Goal: Book appointment/travel/reservation

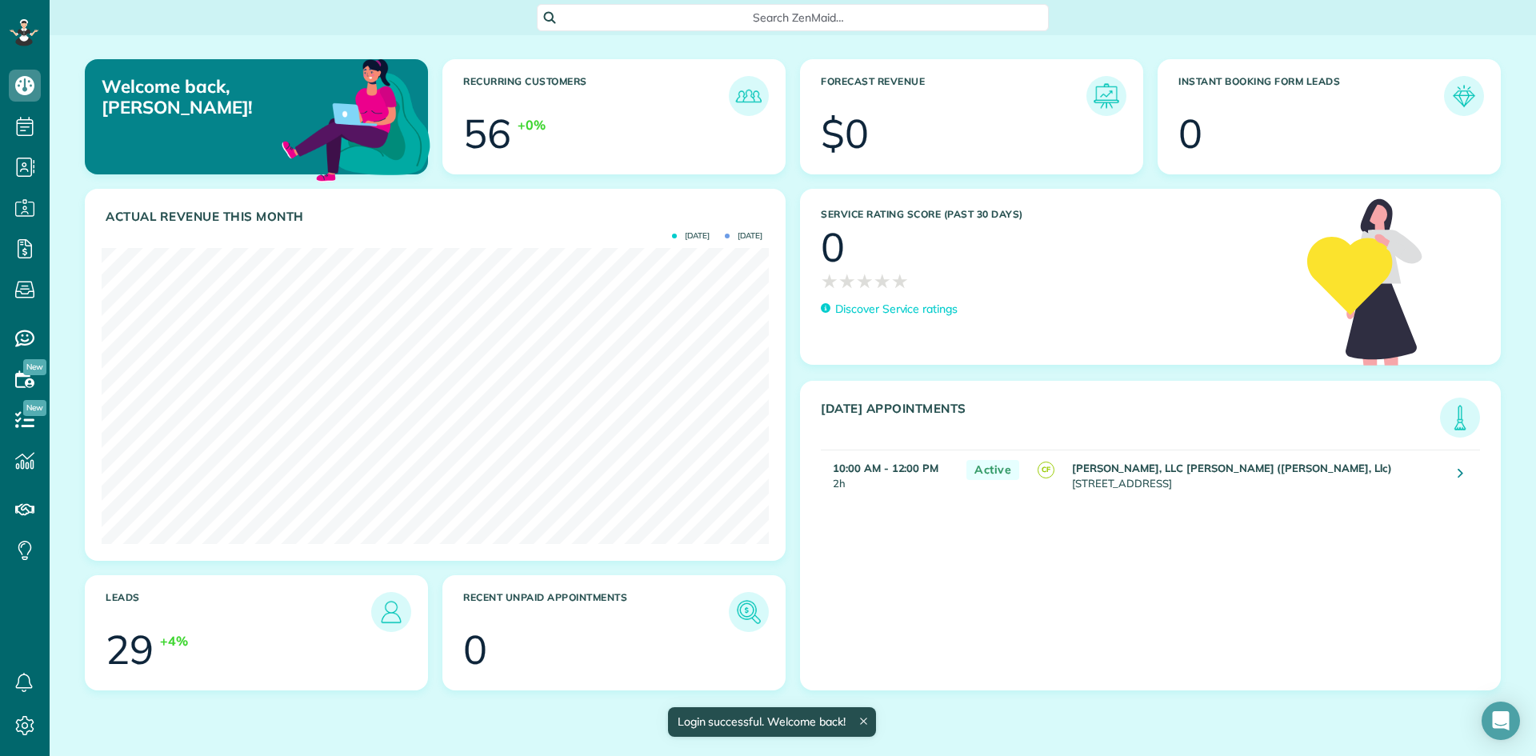
scroll to position [296, 667]
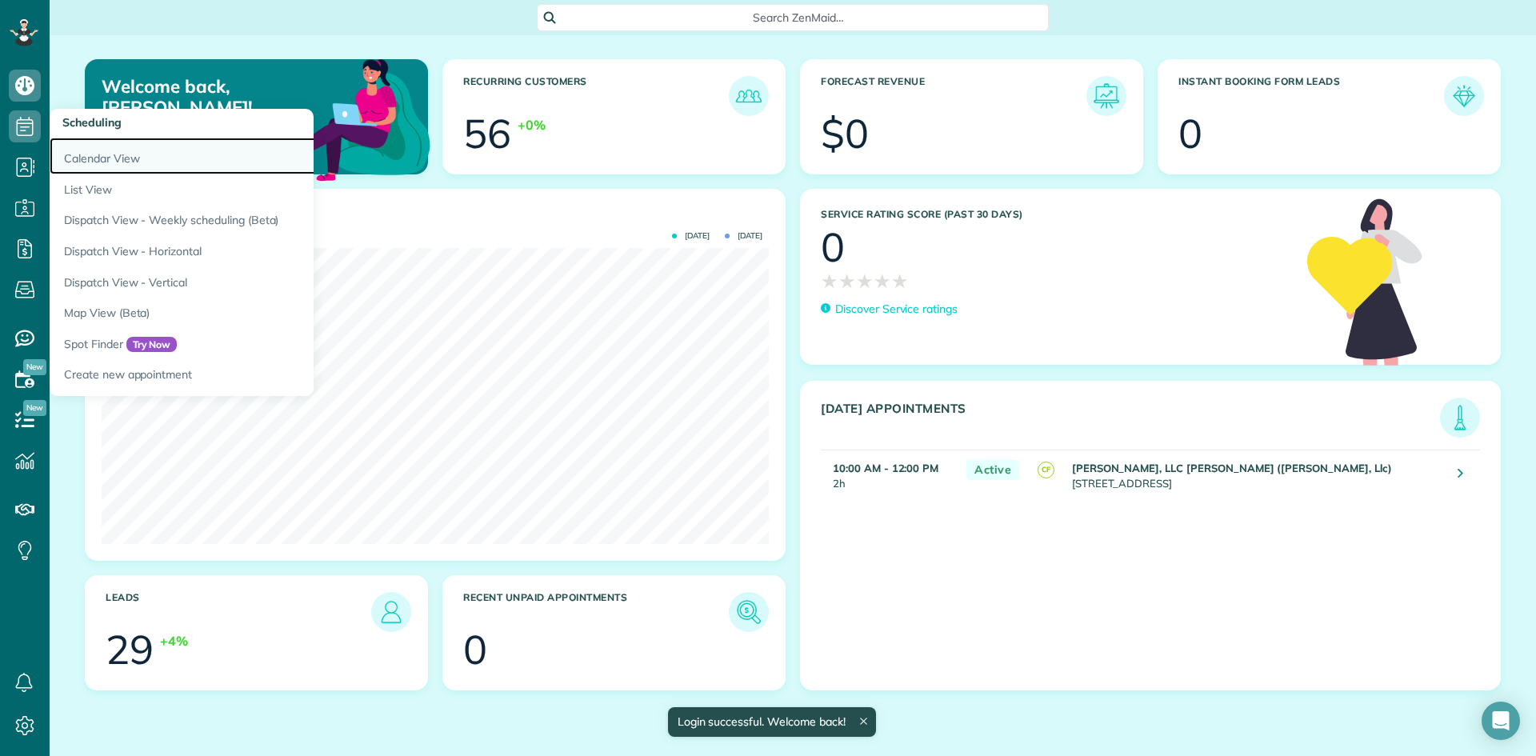
click at [93, 154] on link "Calendar View" at bounding box center [250, 156] width 400 height 37
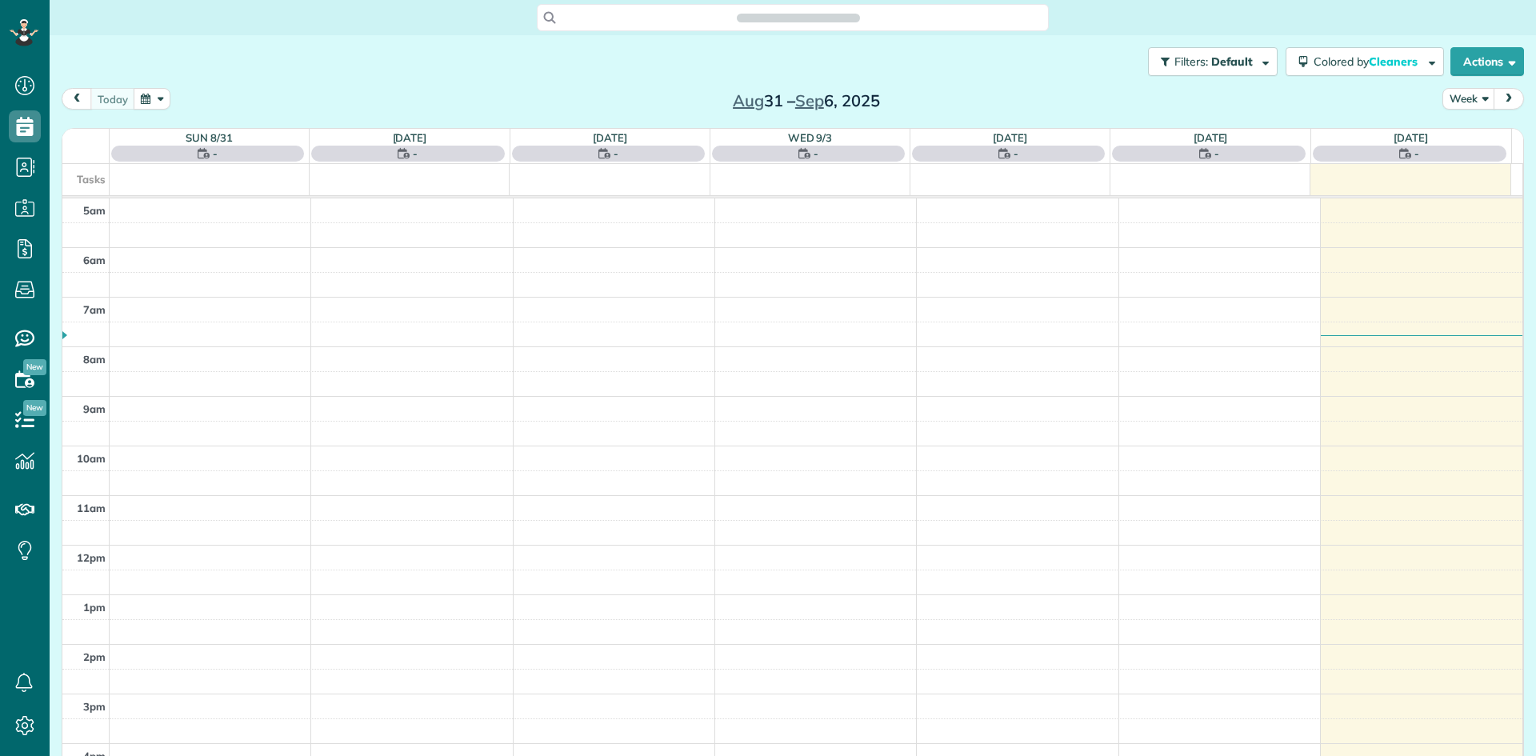
scroll to position [100, 0]
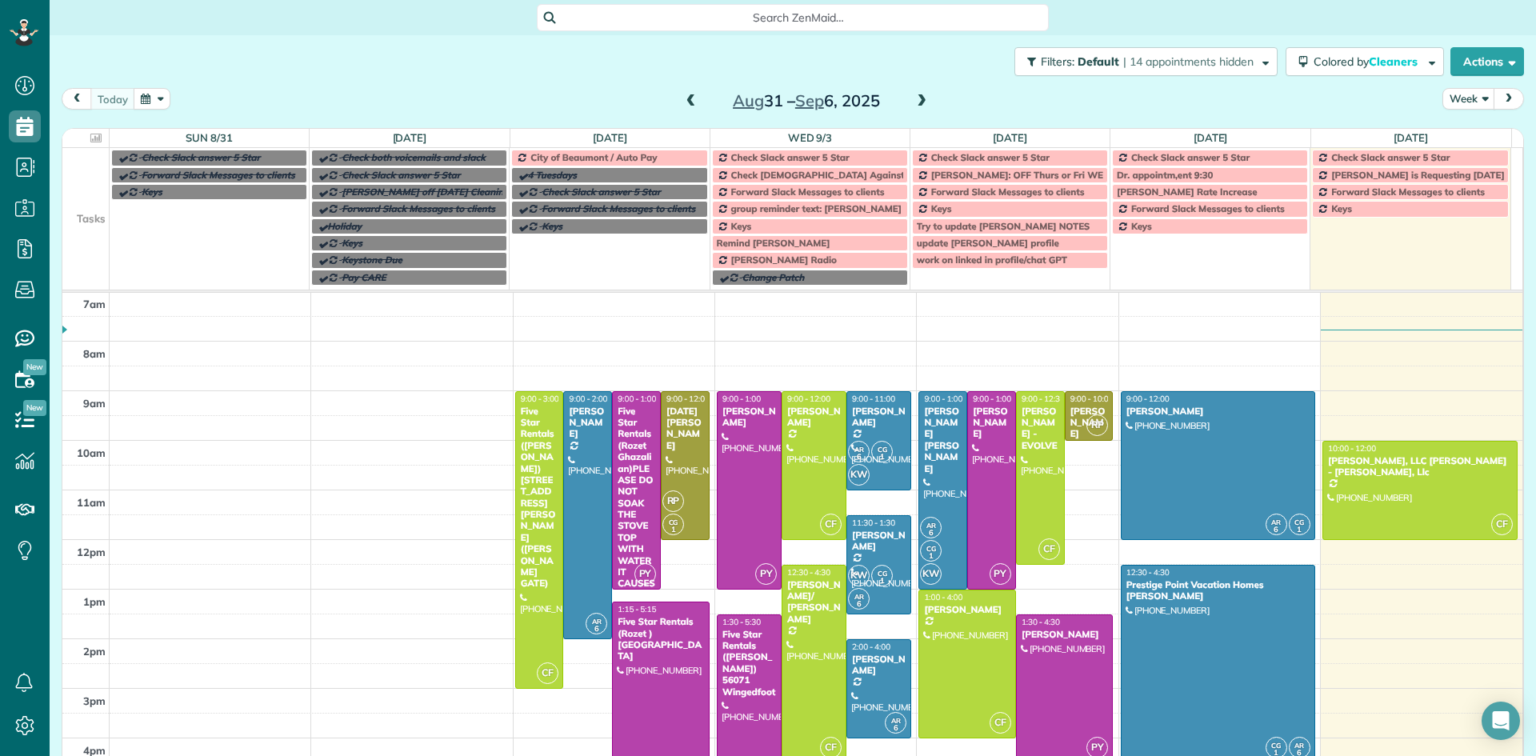
click at [918, 102] on span at bounding box center [922, 101] width 18 height 14
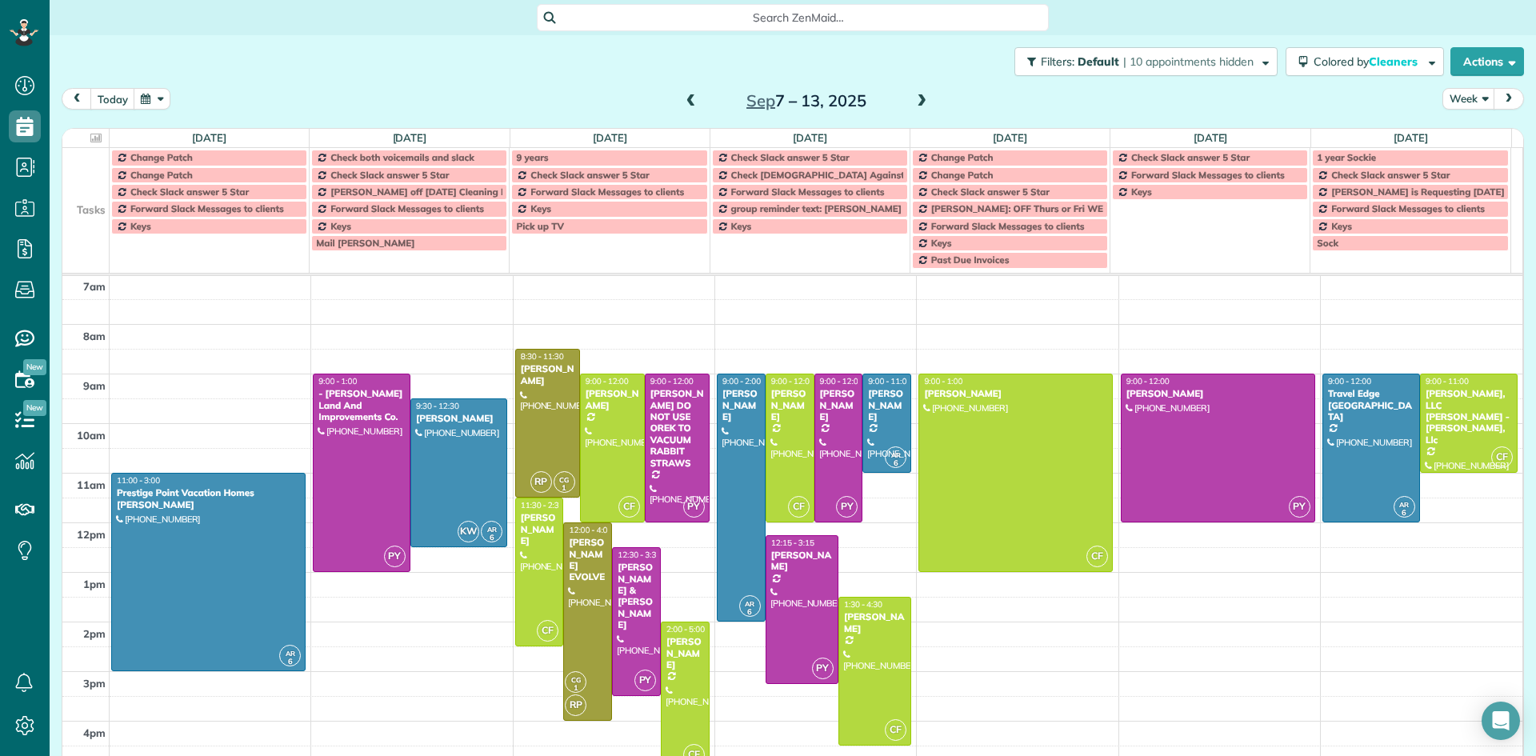
click at [918, 102] on span at bounding box center [922, 101] width 18 height 14
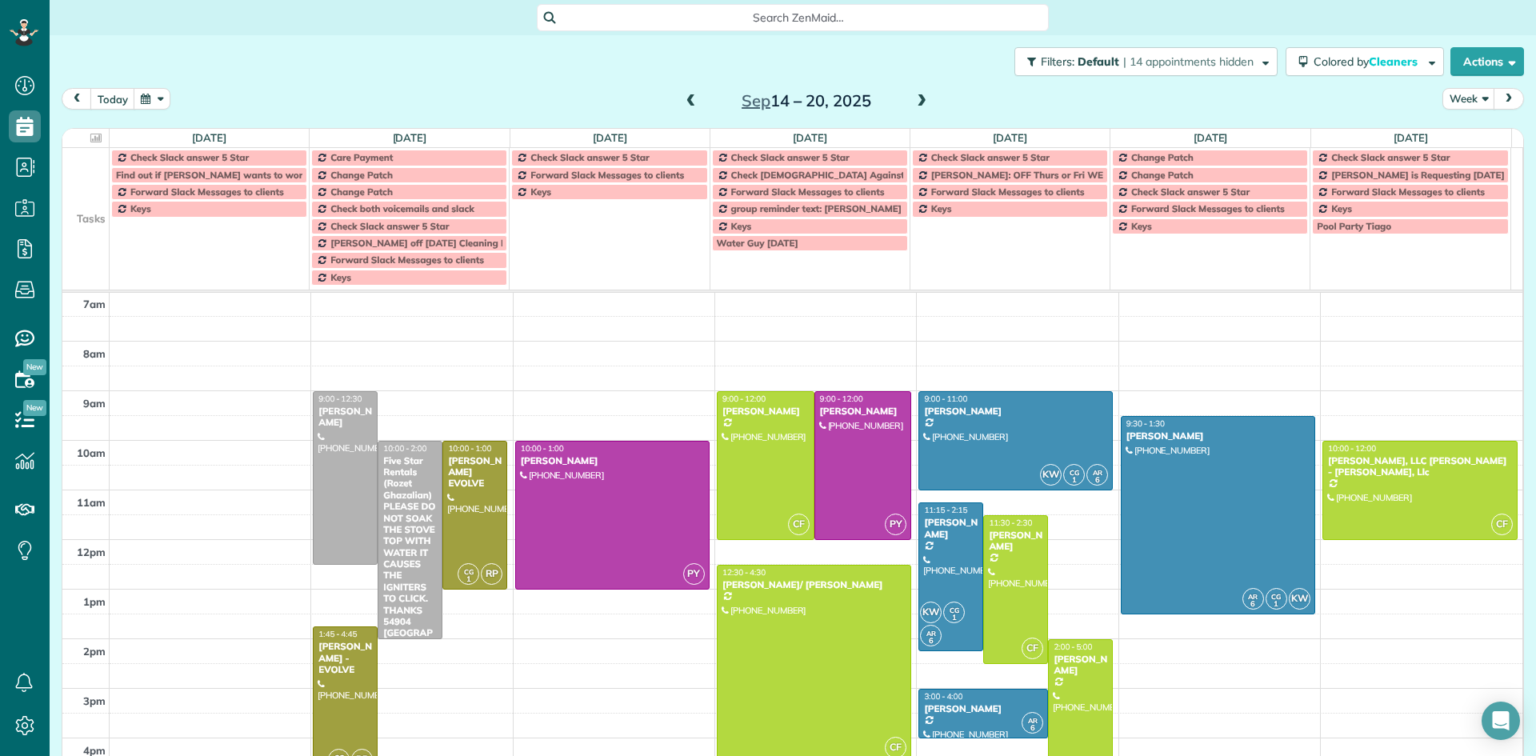
click at [918, 102] on span at bounding box center [922, 101] width 18 height 14
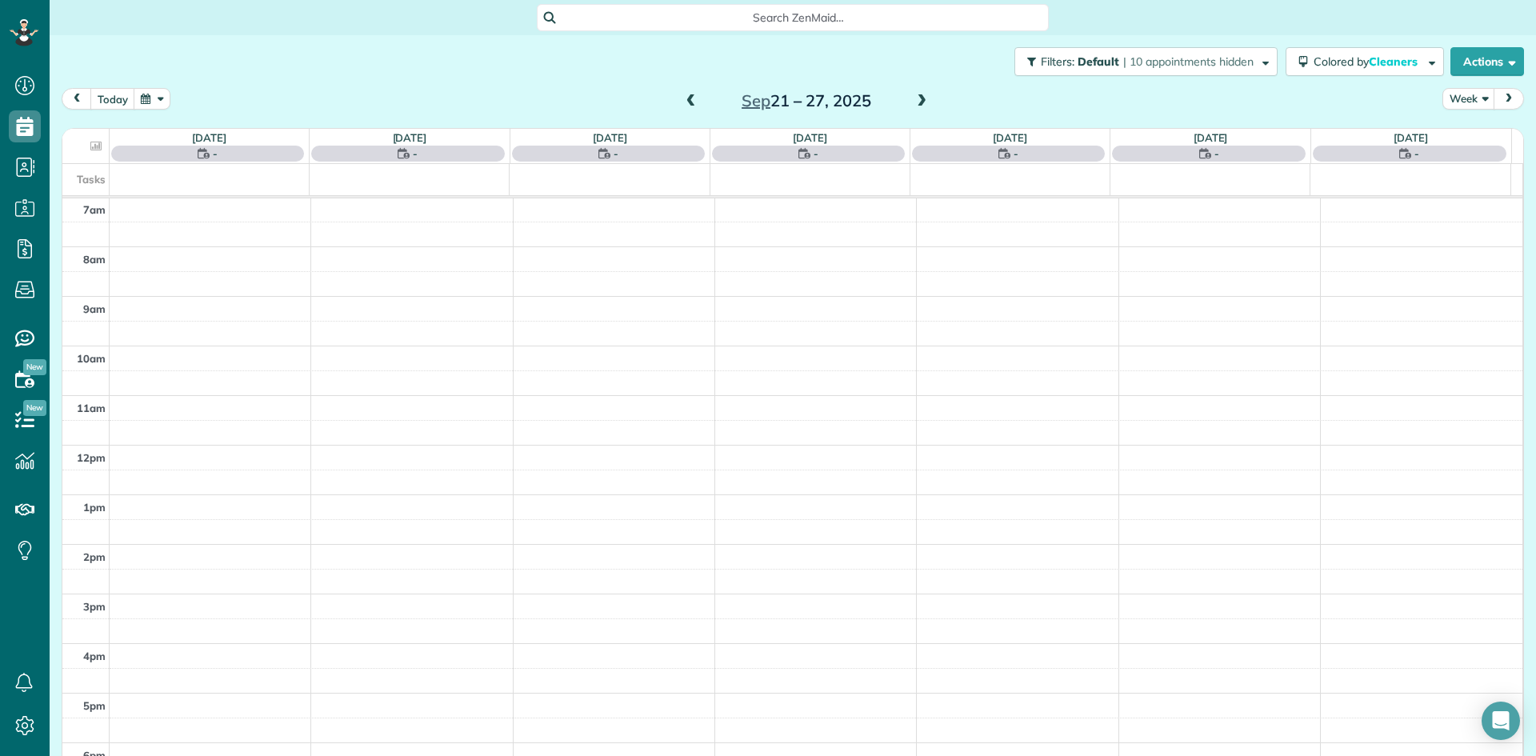
click at [918, 102] on span at bounding box center [922, 101] width 18 height 14
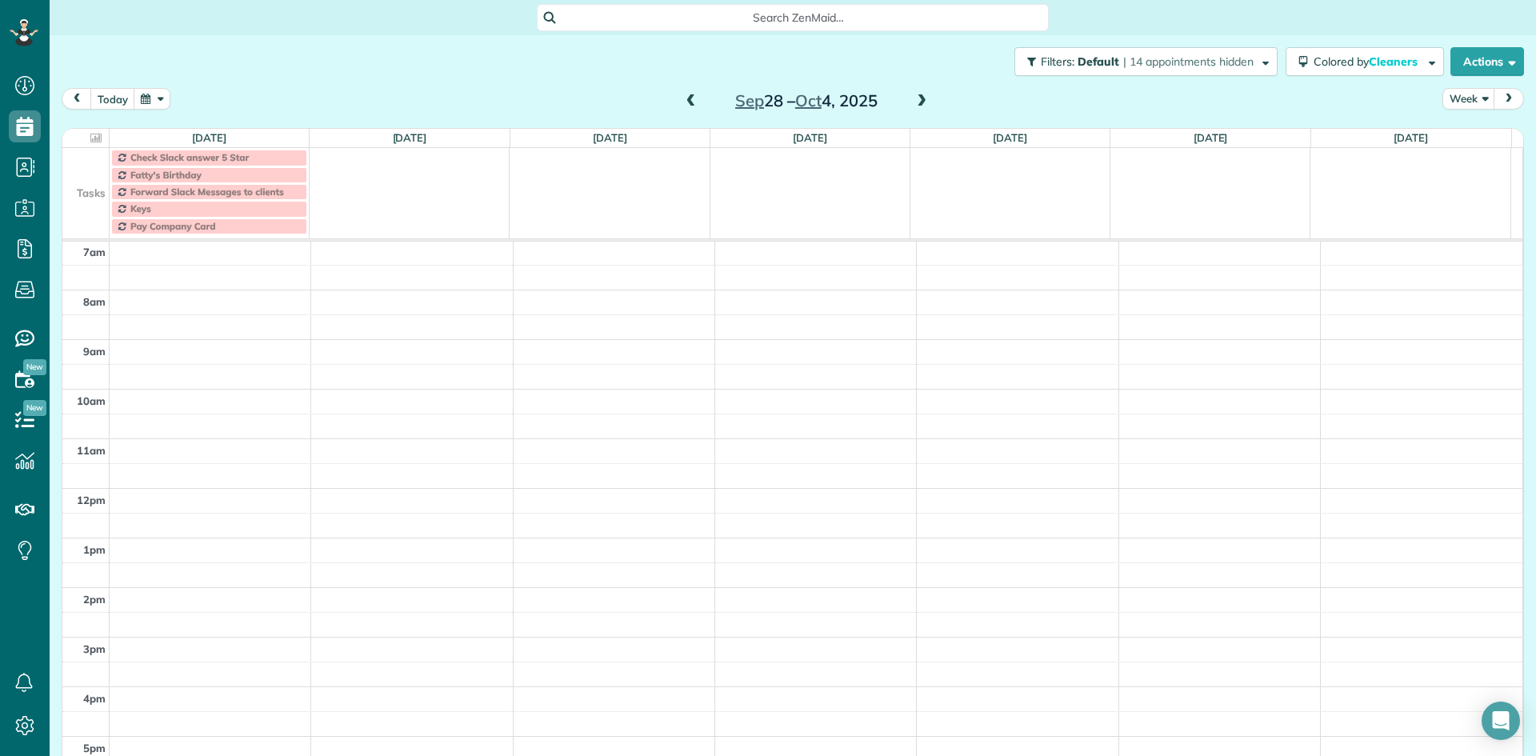
click at [918, 102] on span at bounding box center [922, 101] width 18 height 14
click at [915, 104] on span at bounding box center [922, 101] width 18 height 14
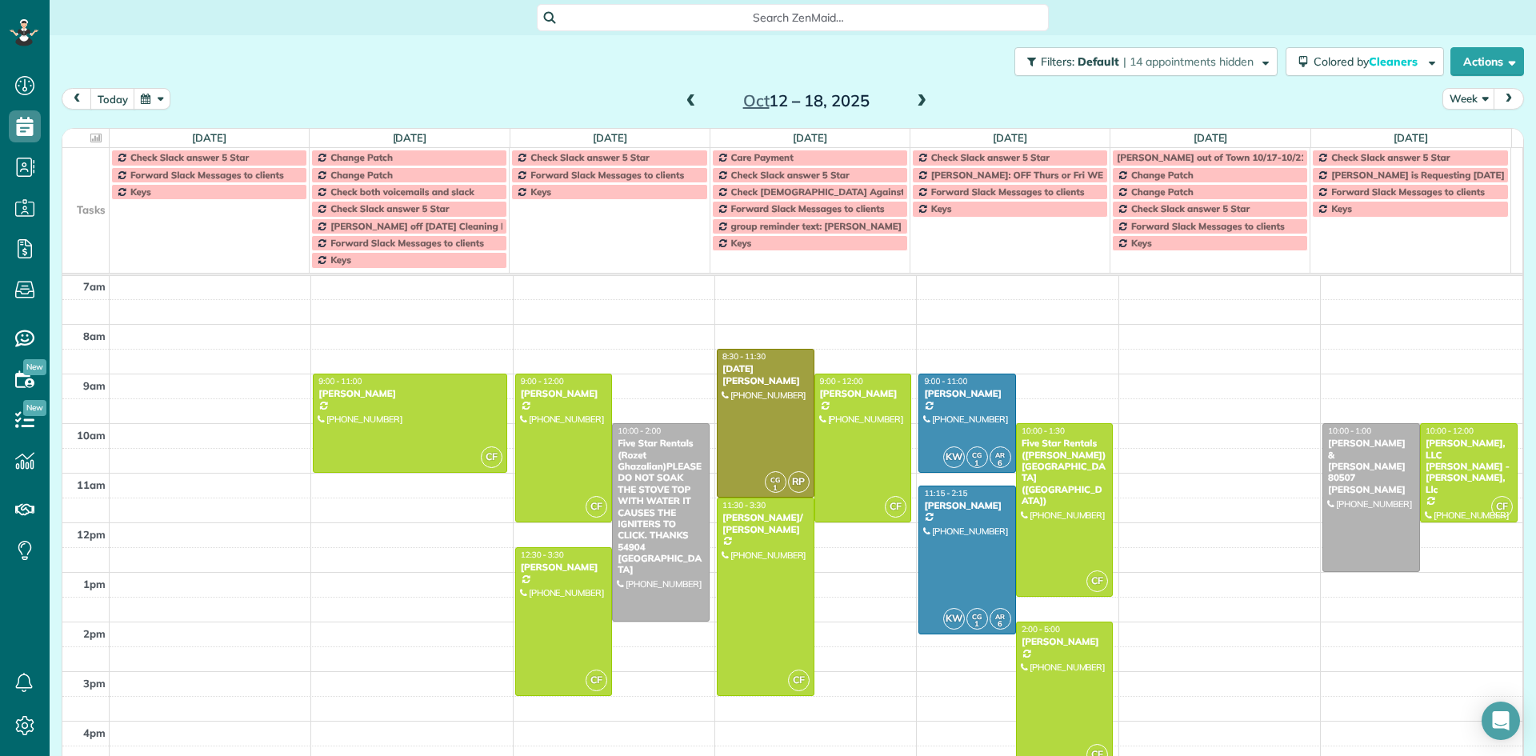
click at [916, 104] on span at bounding box center [922, 101] width 18 height 14
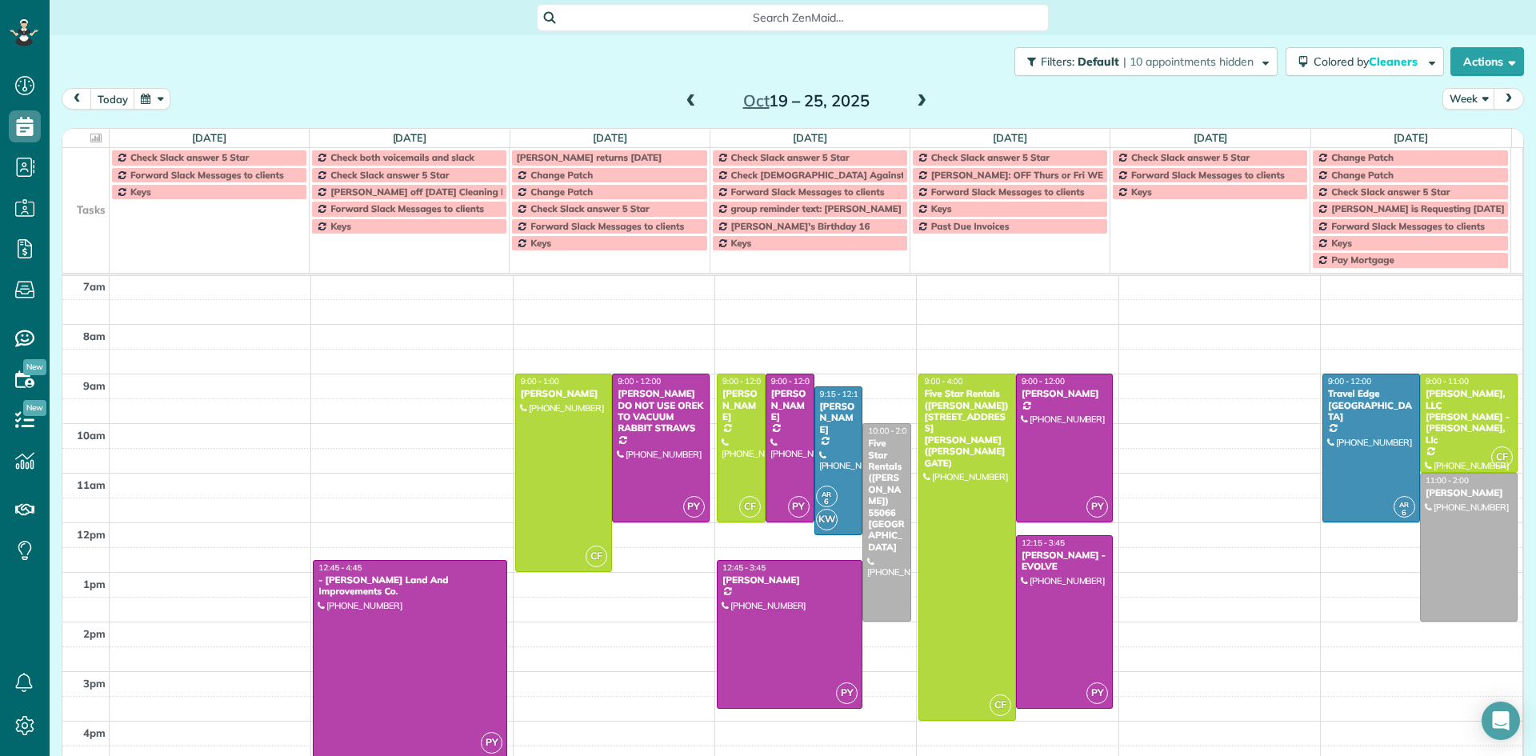
click at [916, 104] on span at bounding box center [922, 101] width 18 height 14
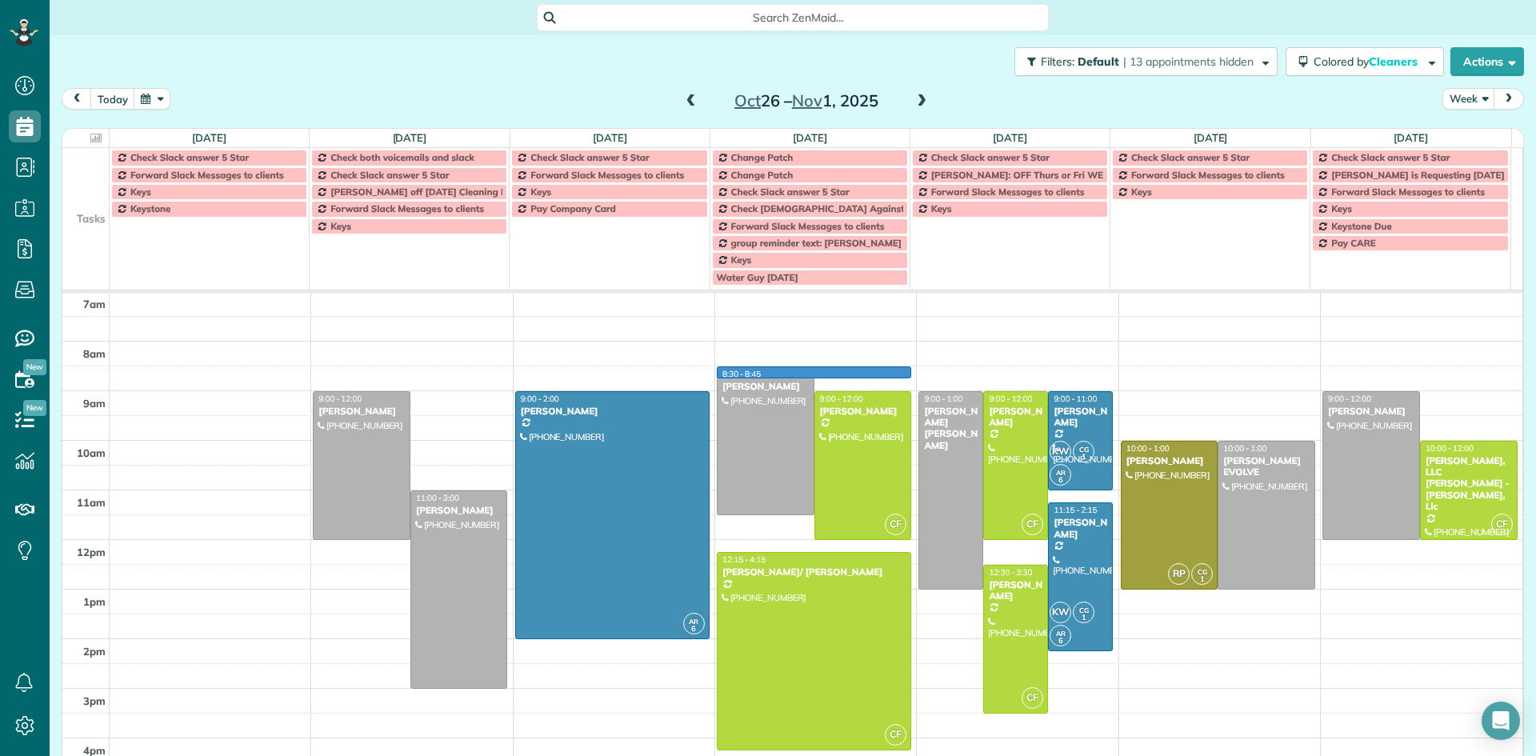
click at [848, 373] on div "5am 6am 7am 8am 9am 10am 11am 12pm 1pm 2pm 3pm 4pm 5pm 6pm 7pm 8pm 9pm 10pm 9:0…" at bounding box center [792, 639] width 1460 height 892
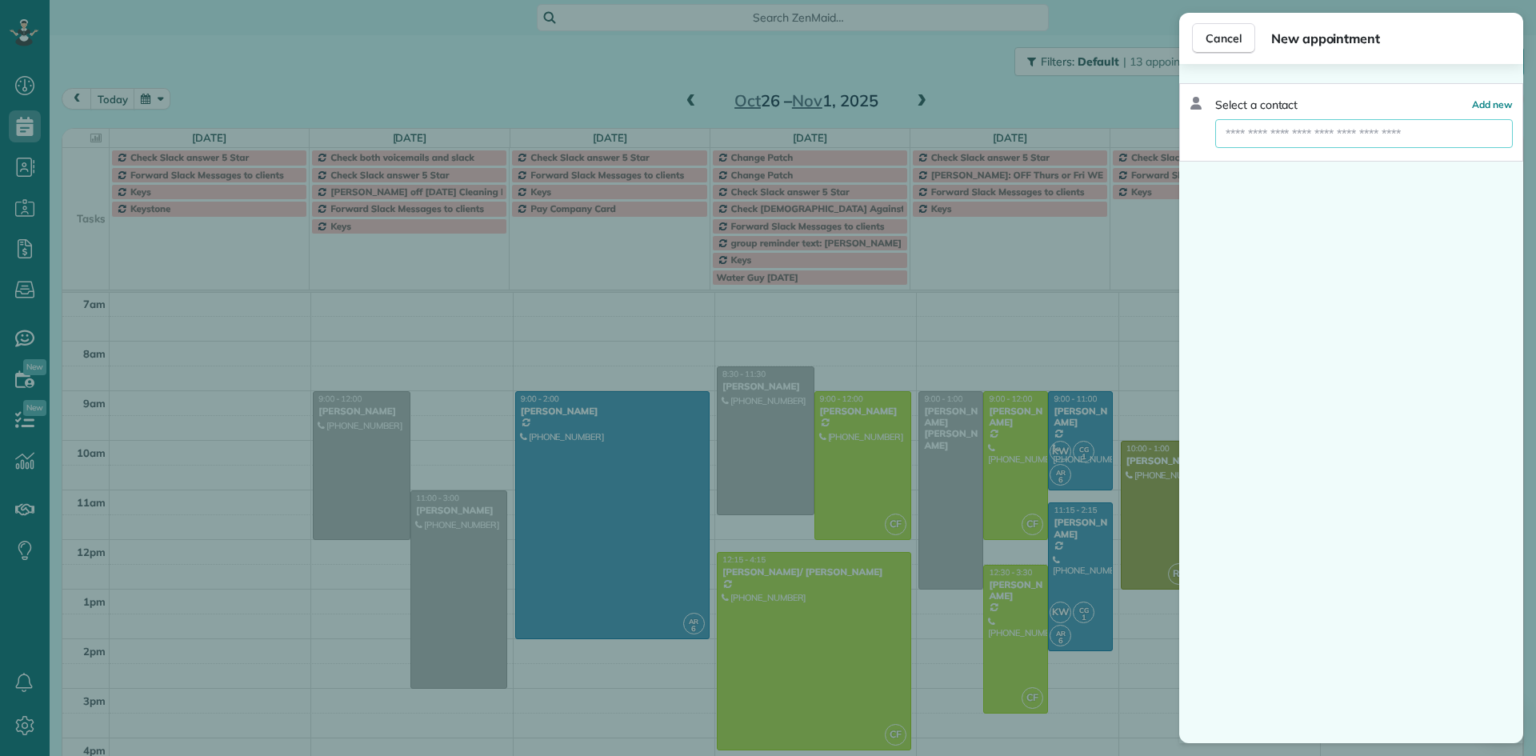
click at [1250, 126] on input "text" at bounding box center [1364, 133] width 298 height 29
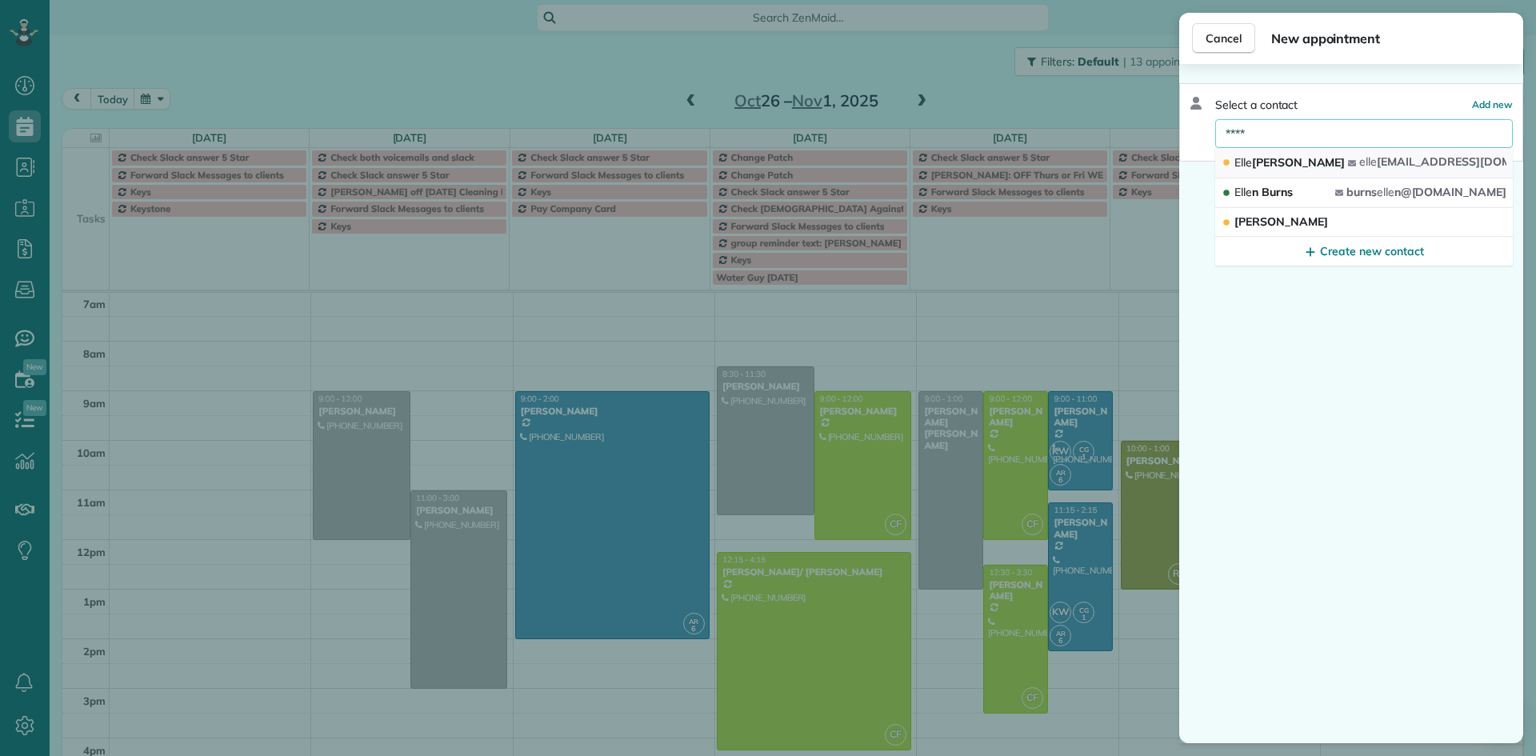
type input "****"
click at [1268, 162] on span "[PERSON_NAME]" at bounding box center [1290, 162] width 110 height 14
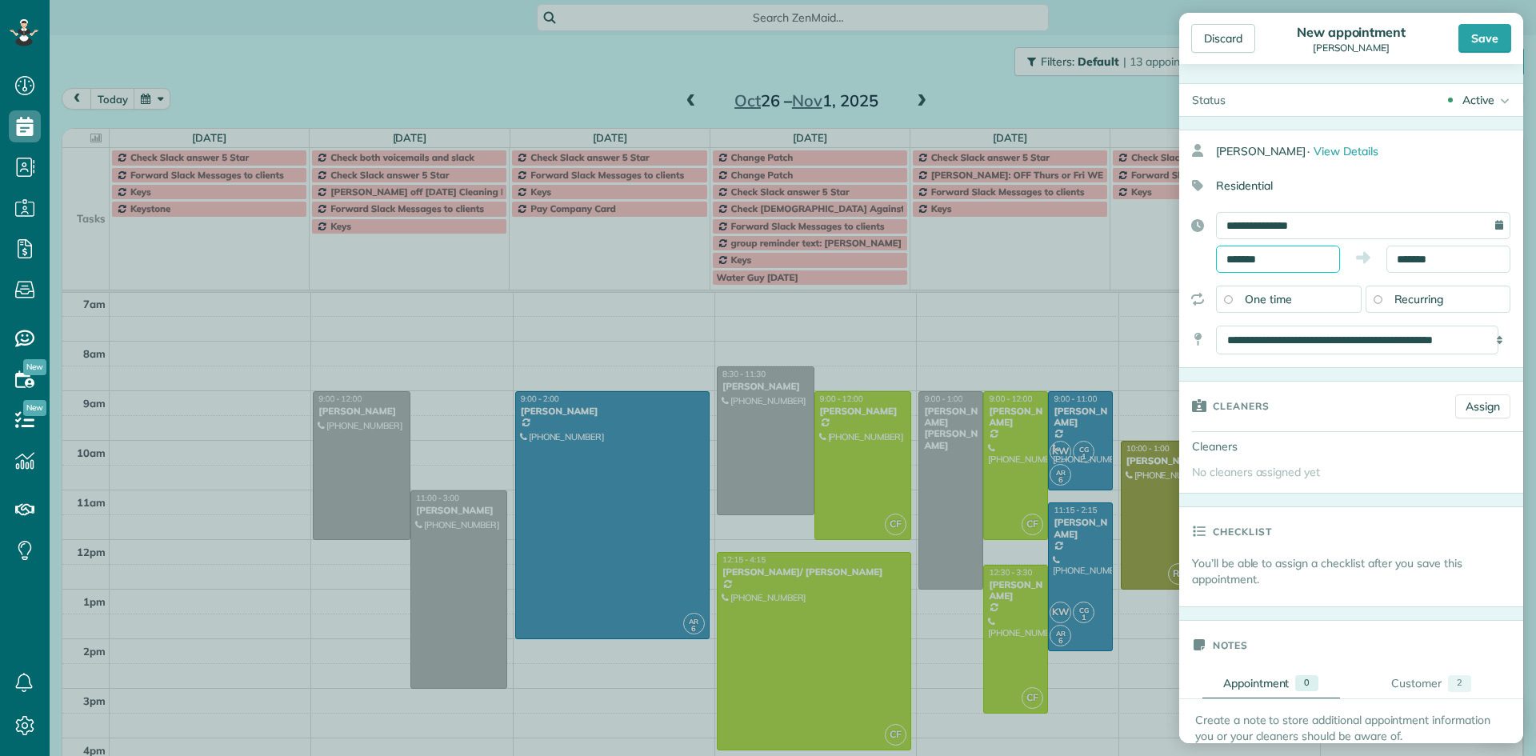
click at [1284, 254] on input "*******" at bounding box center [1278, 259] width 124 height 27
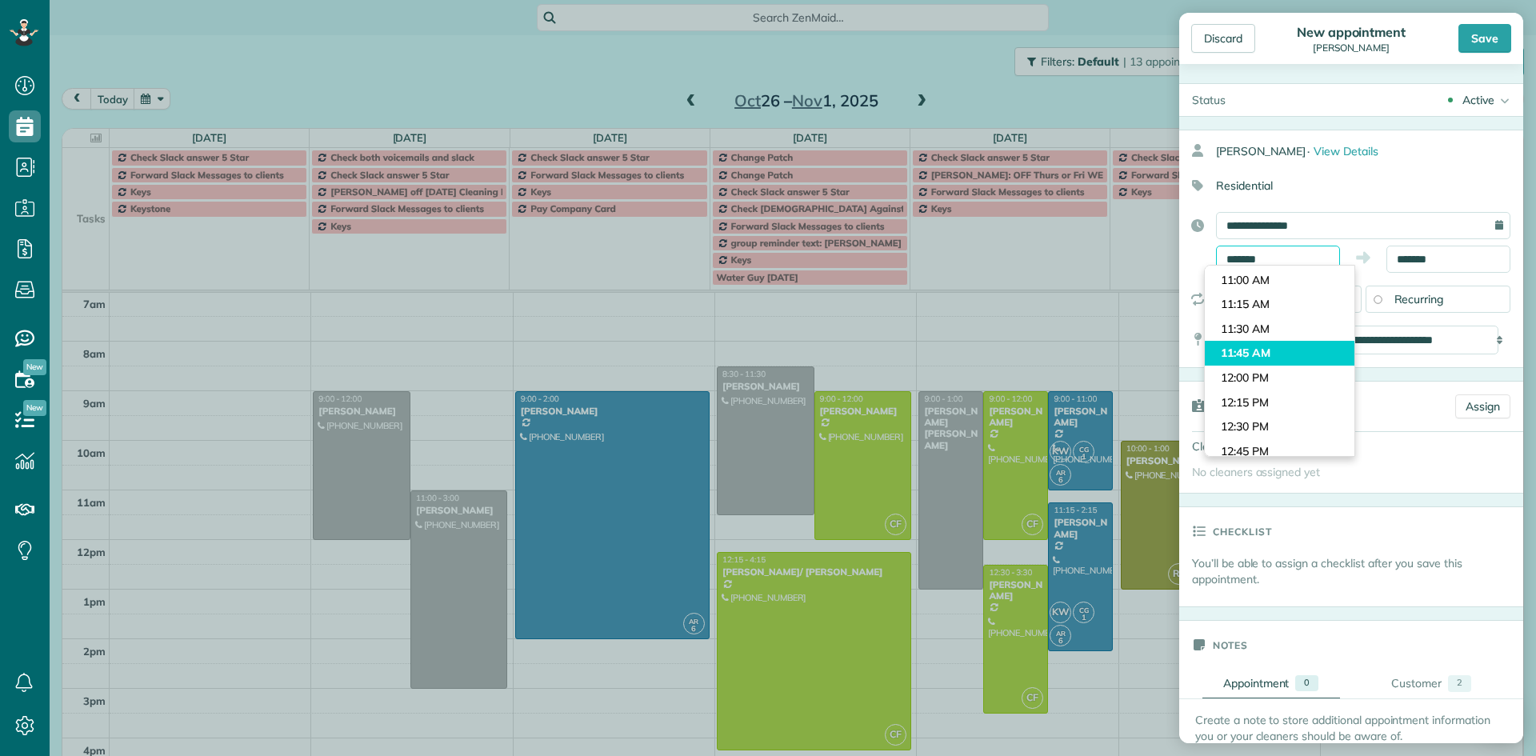
scroll to position [1022, 0]
type input "********"
click at [1251, 311] on body "Dashboard Scheduling Calendar View List View Dispatch View - Weekly scheduling …" at bounding box center [768, 378] width 1536 height 756
click at [1407, 254] on input "*******" at bounding box center [1449, 259] width 124 height 27
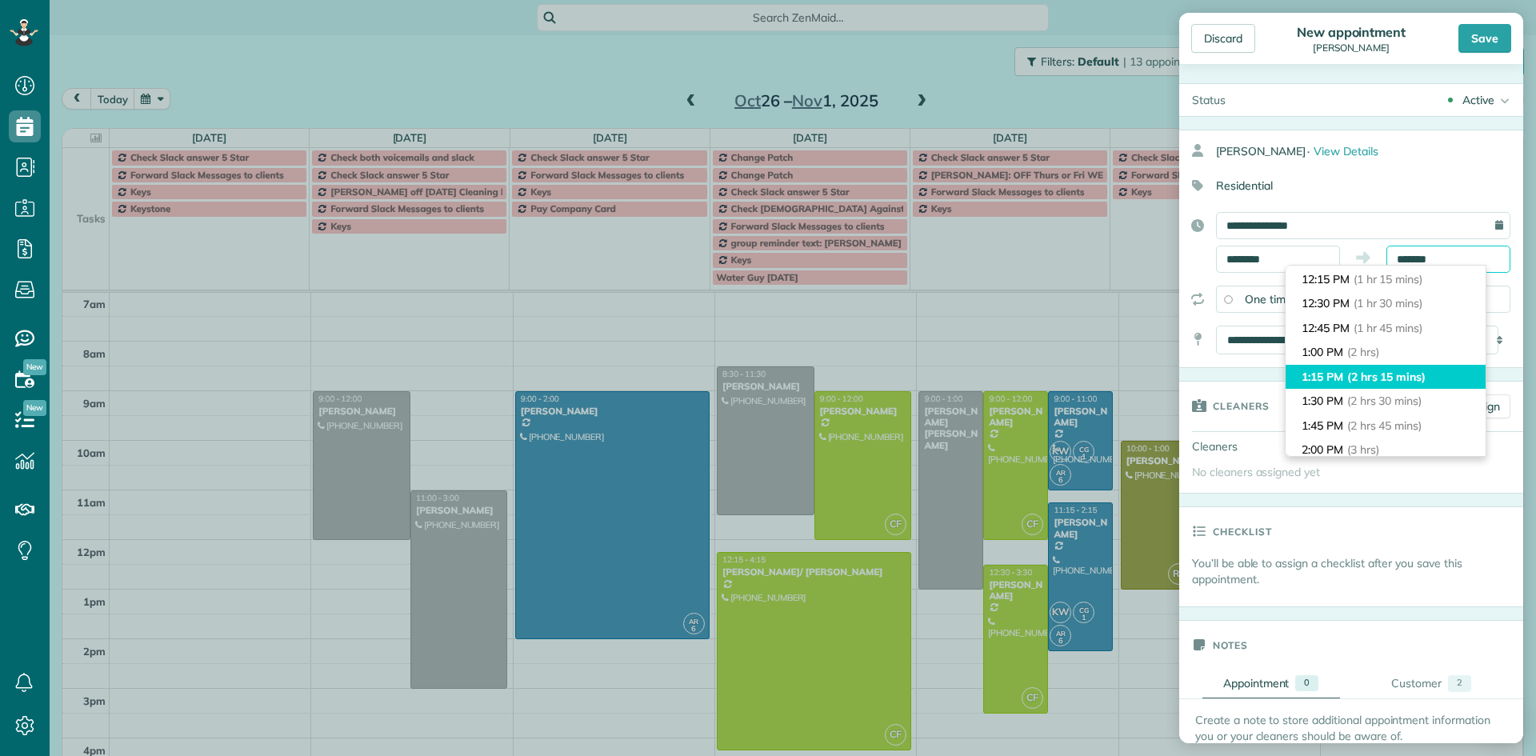
scroll to position [240, 0]
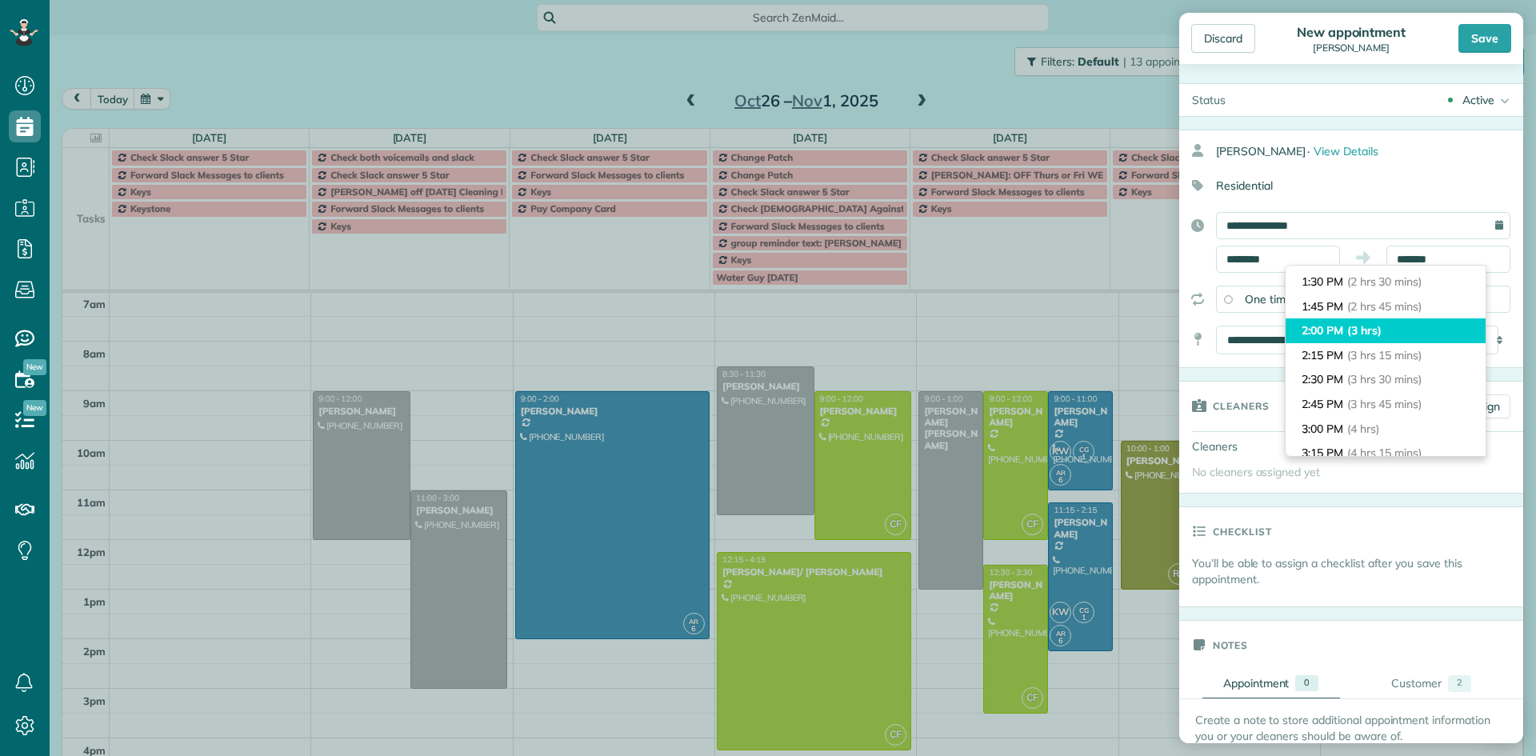
type input "*******"
click at [1387, 336] on li "2:00 PM (3 hrs)" at bounding box center [1386, 330] width 200 height 25
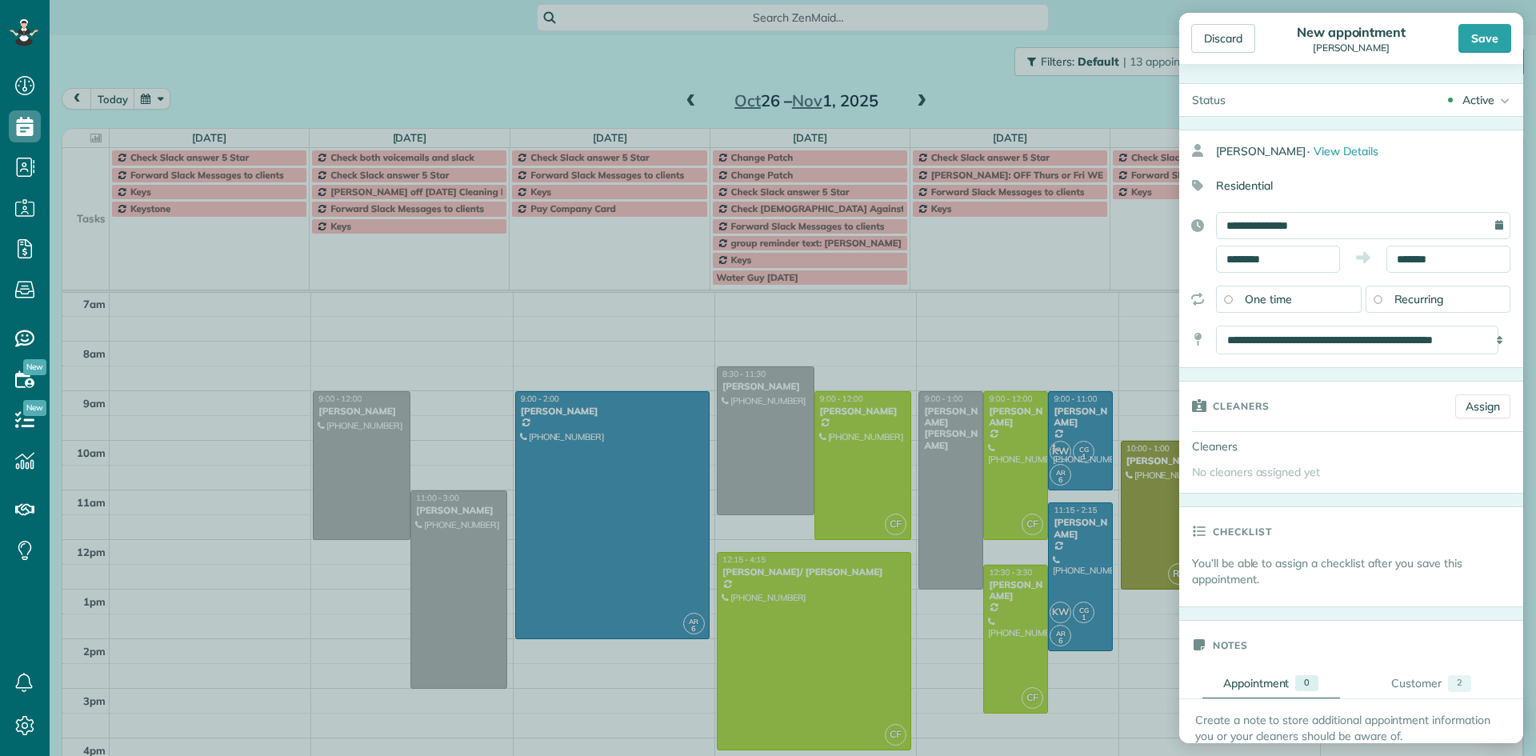
drag, startPoint x: 1491, startPoint y: 522, endPoint x: 1438, endPoint y: 526, distance: 53.0
click at [1491, 522] on div "Checklist" at bounding box center [1351, 531] width 344 height 48
drag, startPoint x: 1369, startPoint y: 456, endPoint x: 1355, endPoint y: 306, distance: 151.0
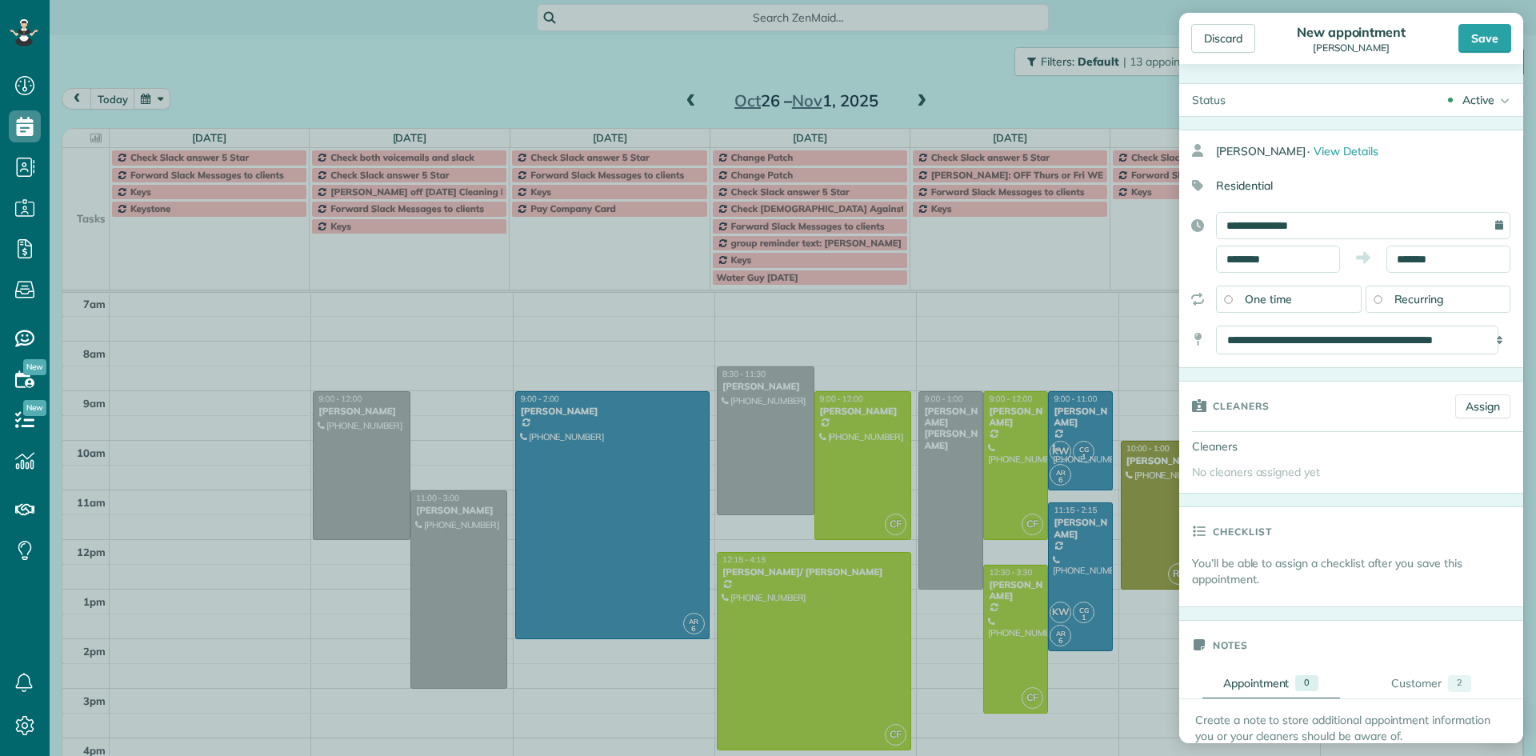
click at [1487, 30] on div "Save" at bounding box center [1485, 38] width 53 height 29
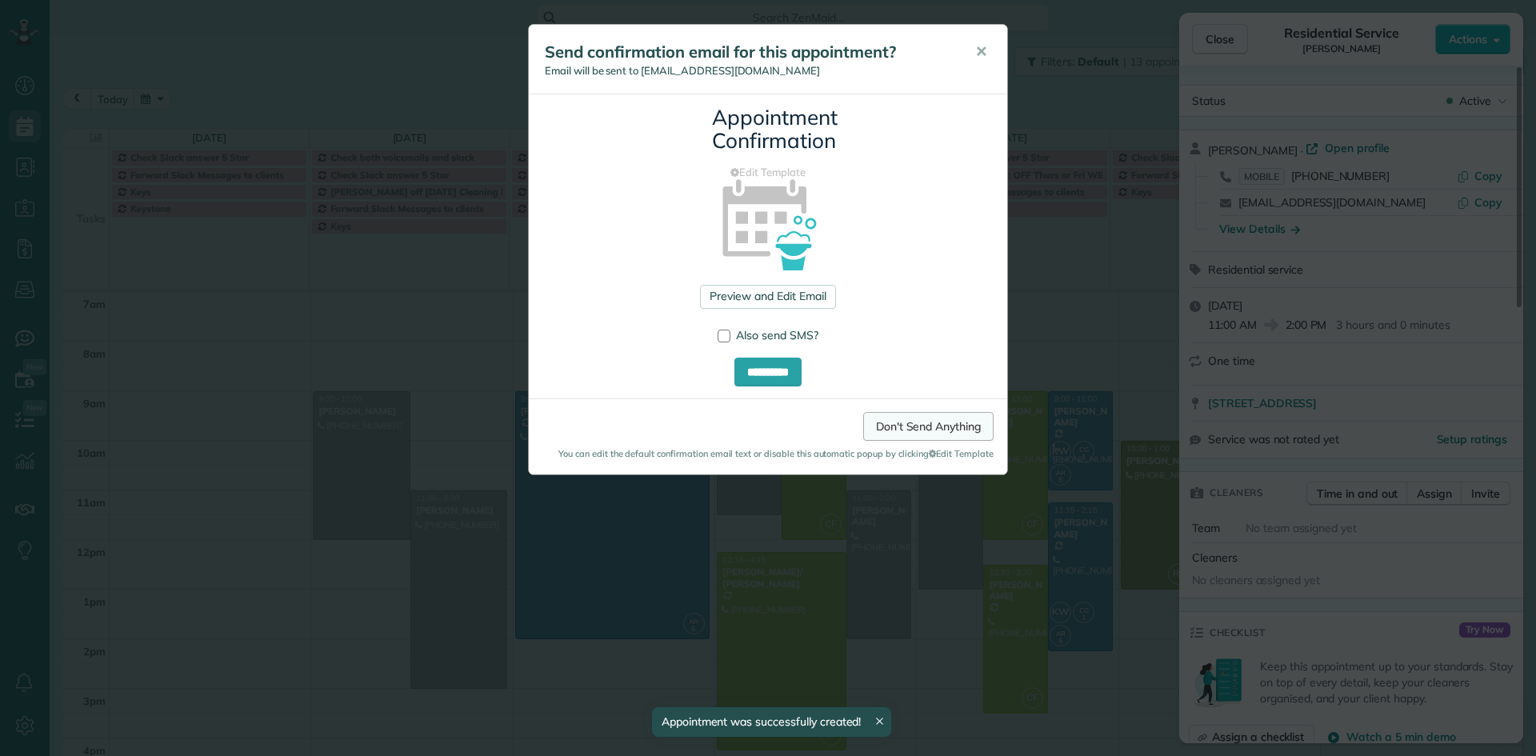
click at [936, 426] on link "Don't Send Anything" at bounding box center [928, 426] width 130 height 29
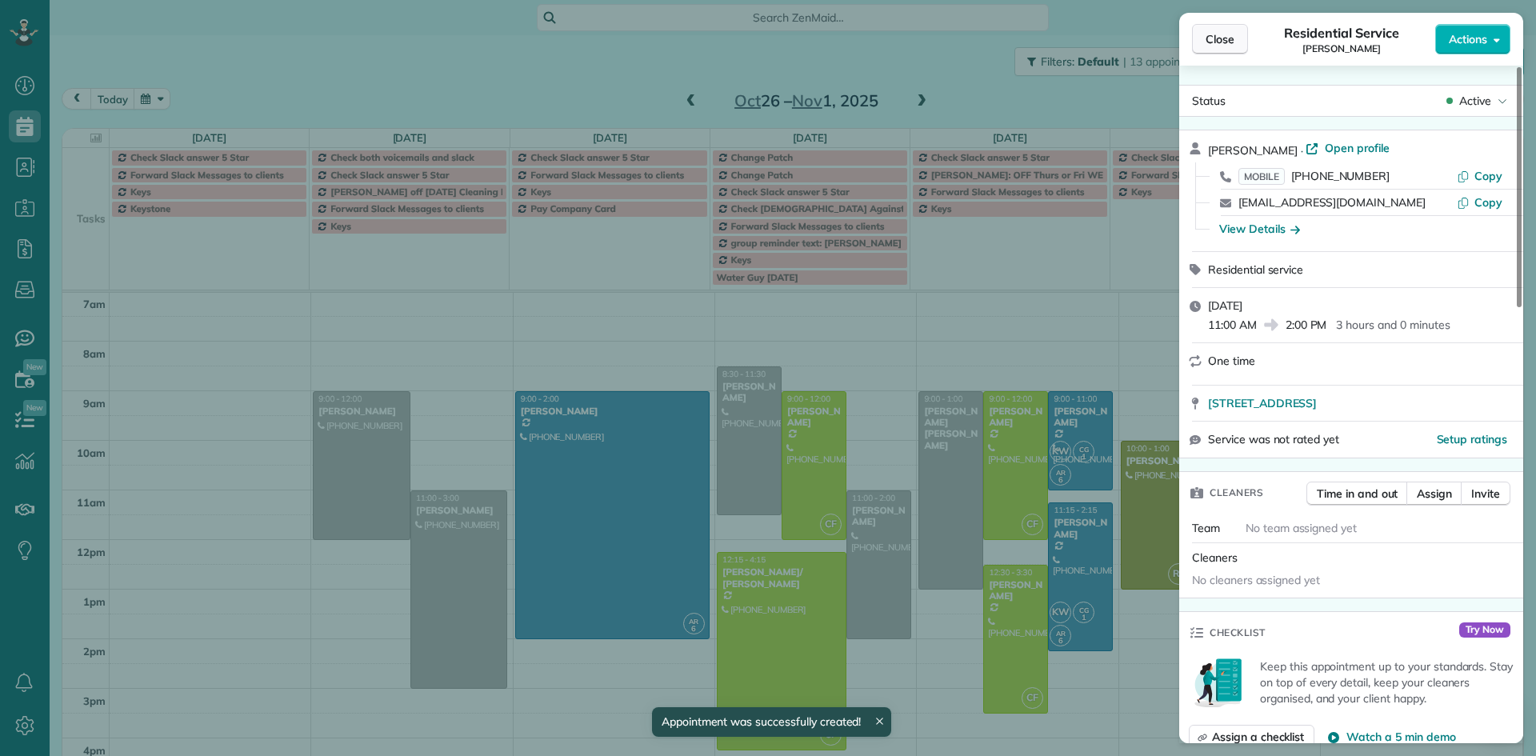
drag, startPoint x: 1217, startPoint y: 31, endPoint x: 1223, endPoint y: 45, distance: 15.0
click at [1217, 33] on span "Close" at bounding box center [1220, 39] width 29 height 16
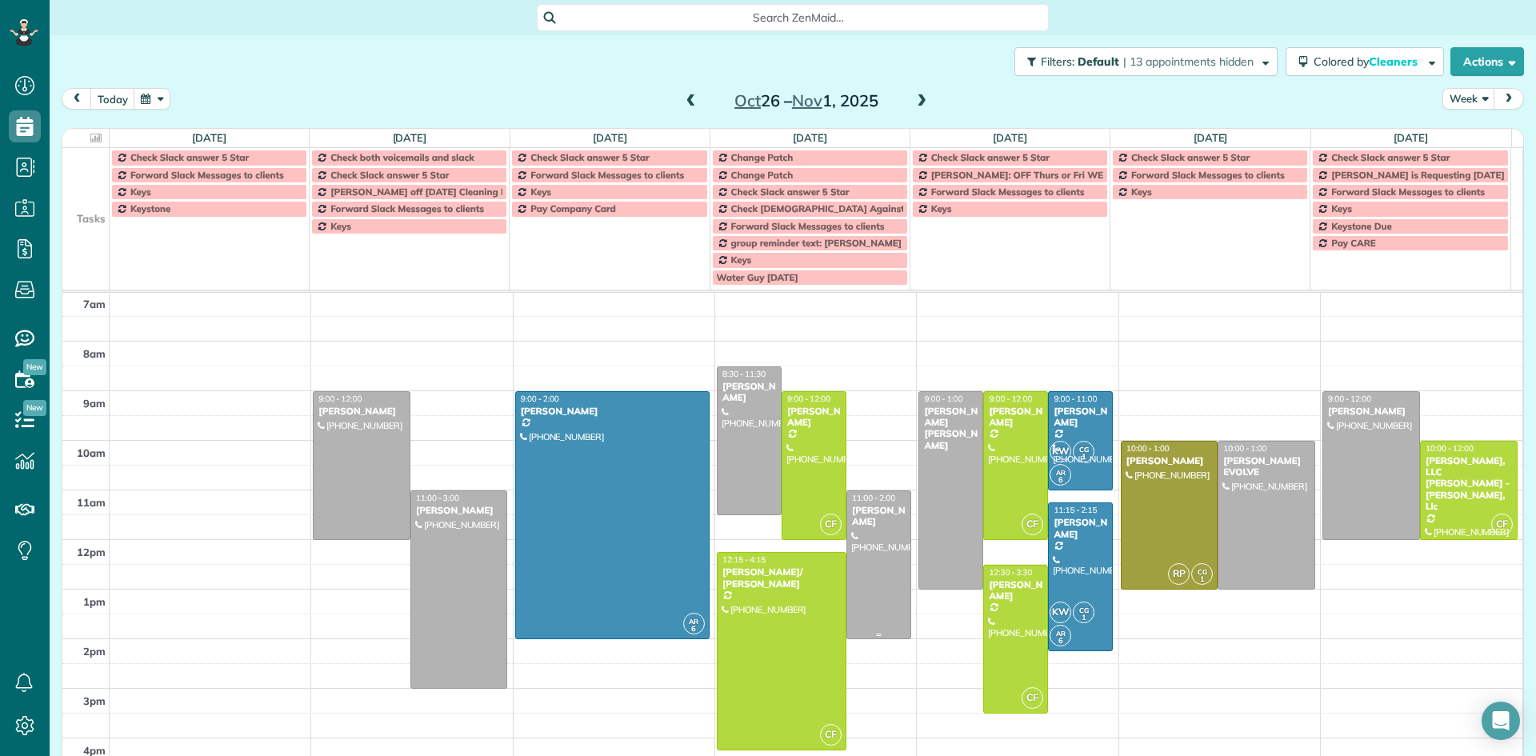
click at [856, 522] on div at bounding box center [878, 564] width 63 height 147
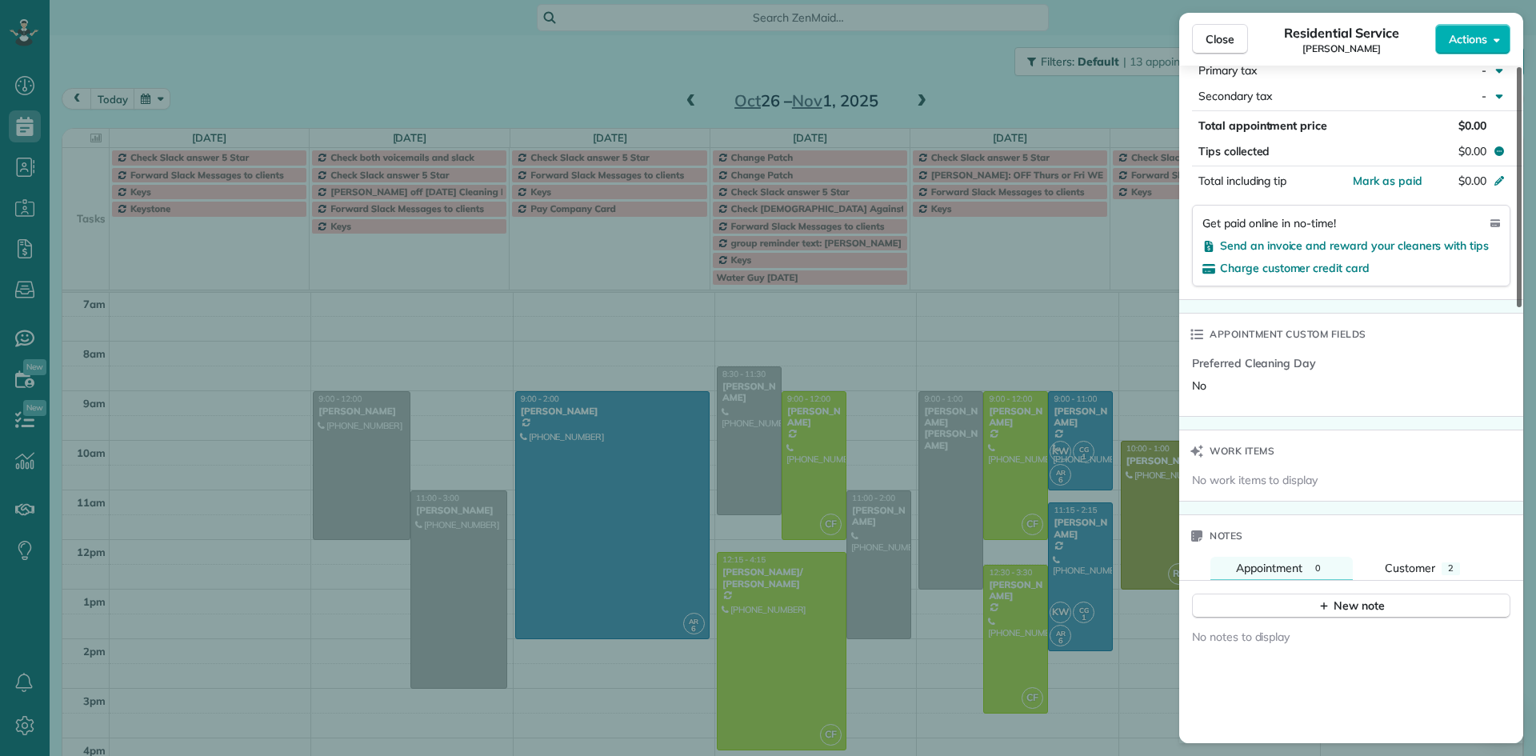
scroll to position [954, 0]
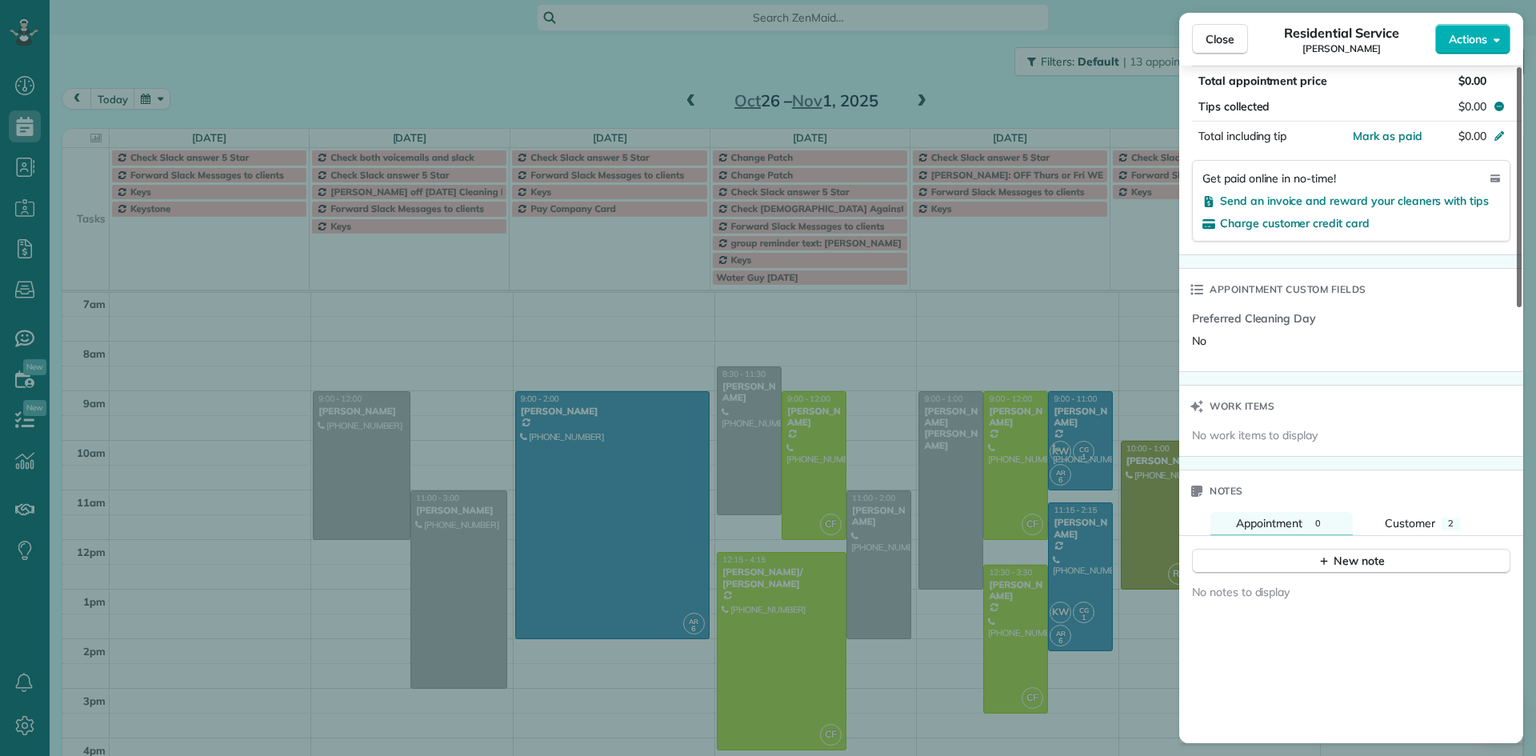
drag, startPoint x: 1519, startPoint y: 418, endPoint x: 1524, endPoint y: 557, distance: 139.3
click at [1522, 307] on div at bounding box center [1519, 187] width 5 height 240
click at [1340, 556] on div "New note" at bounding box center [1351, 561] width 67 height 17
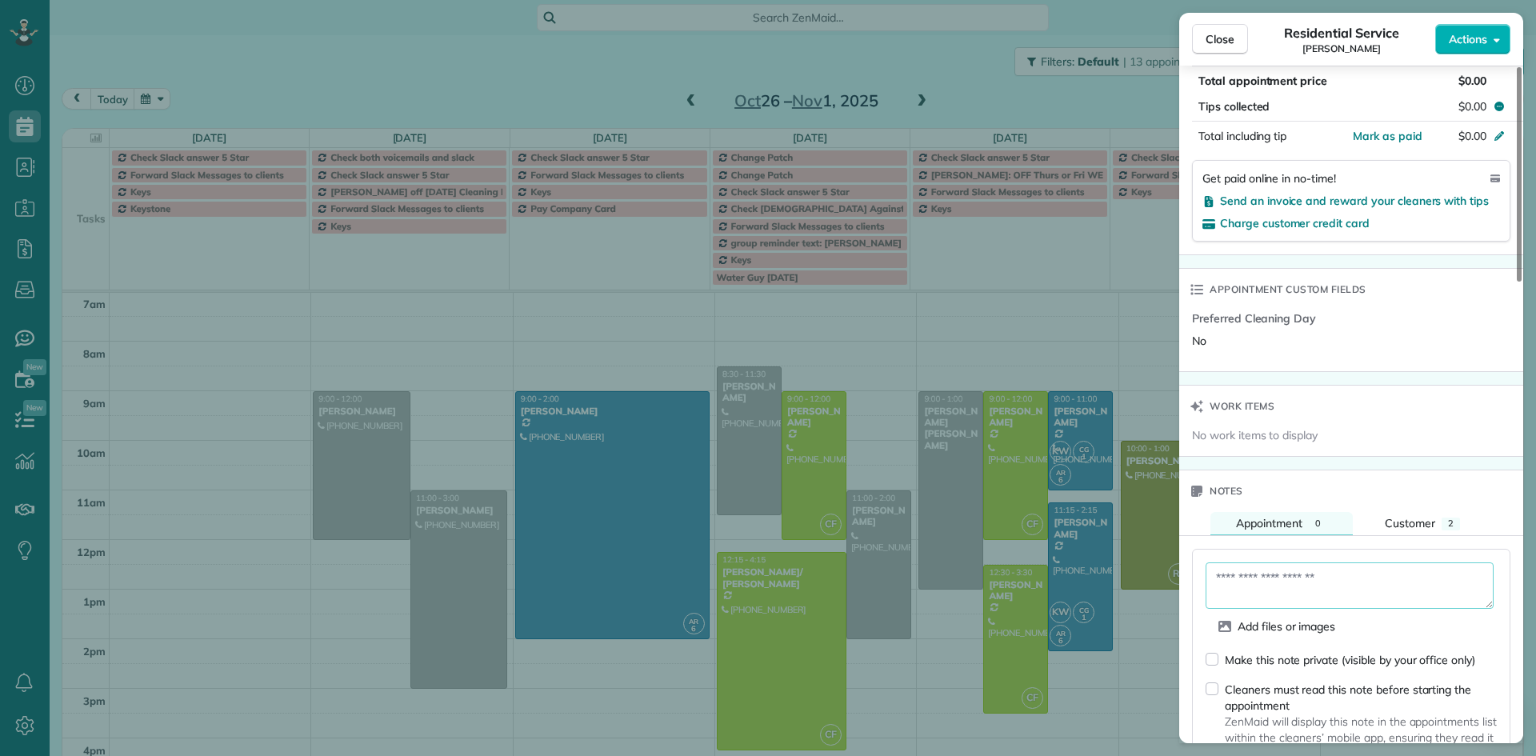
click at [1236, 586] on textarea at bounding box center [1350, 585] width 288 height 46
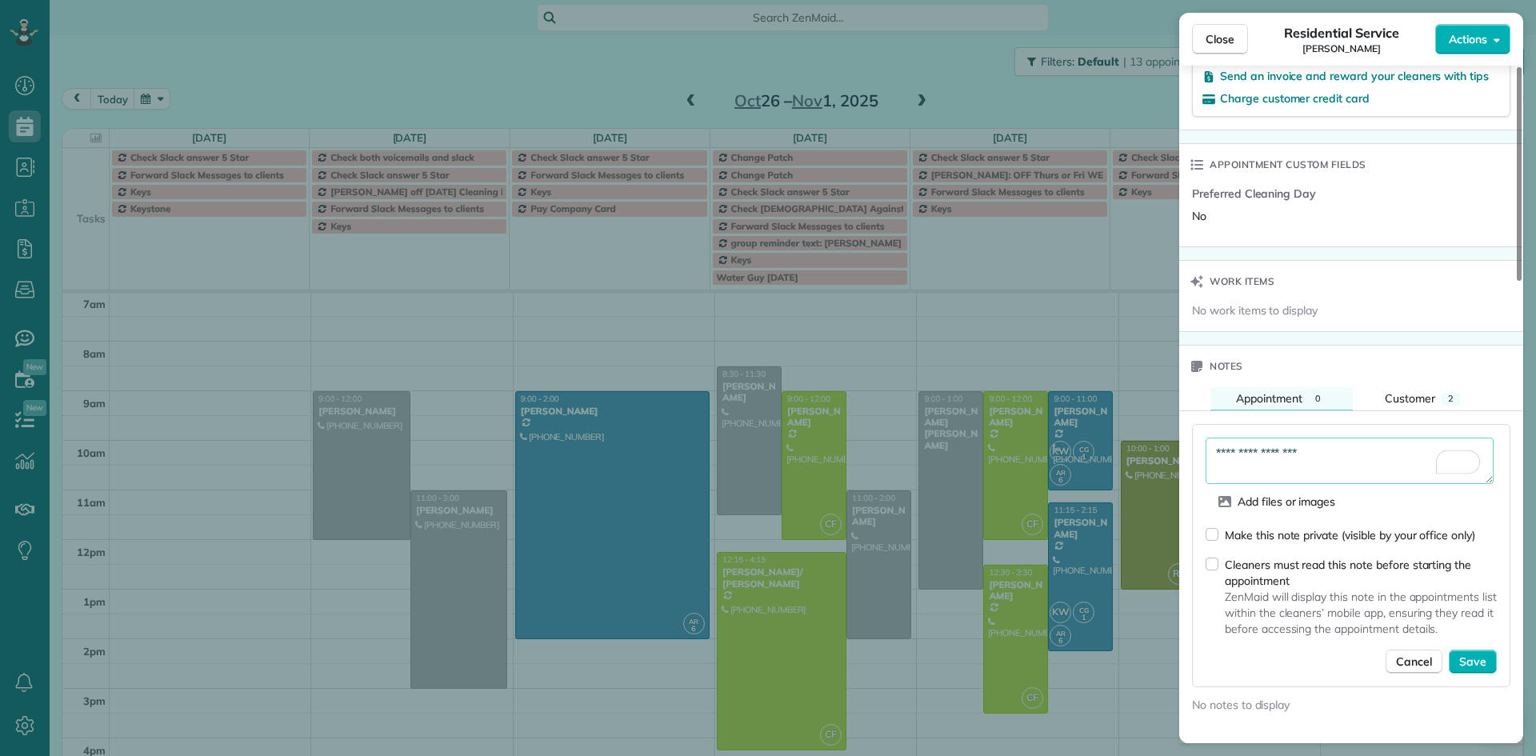
scroll to position [1194, 0]
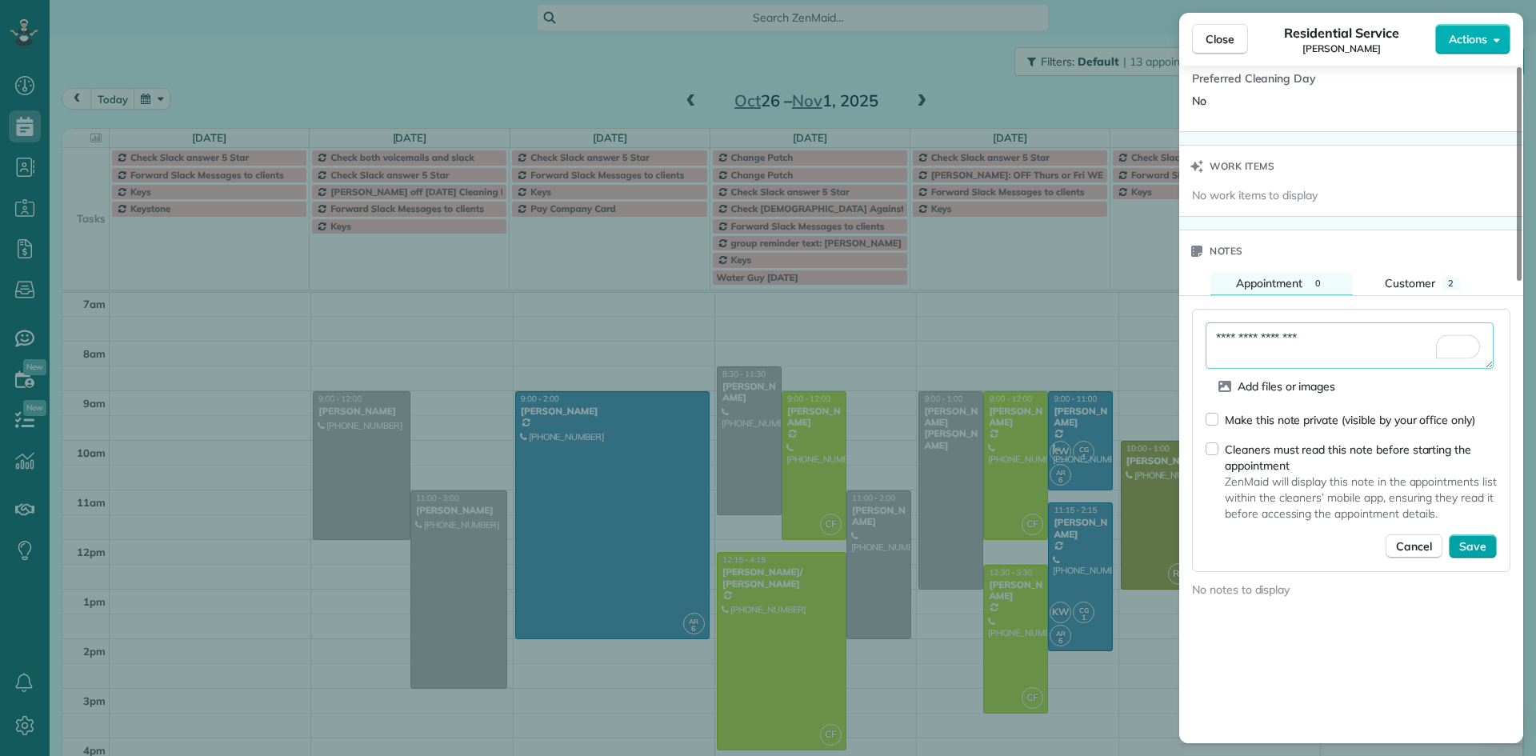
type textarea "**********"
click at [1479, 550] on span "Save" at bounding box center [1472, 546] width 27 height 16
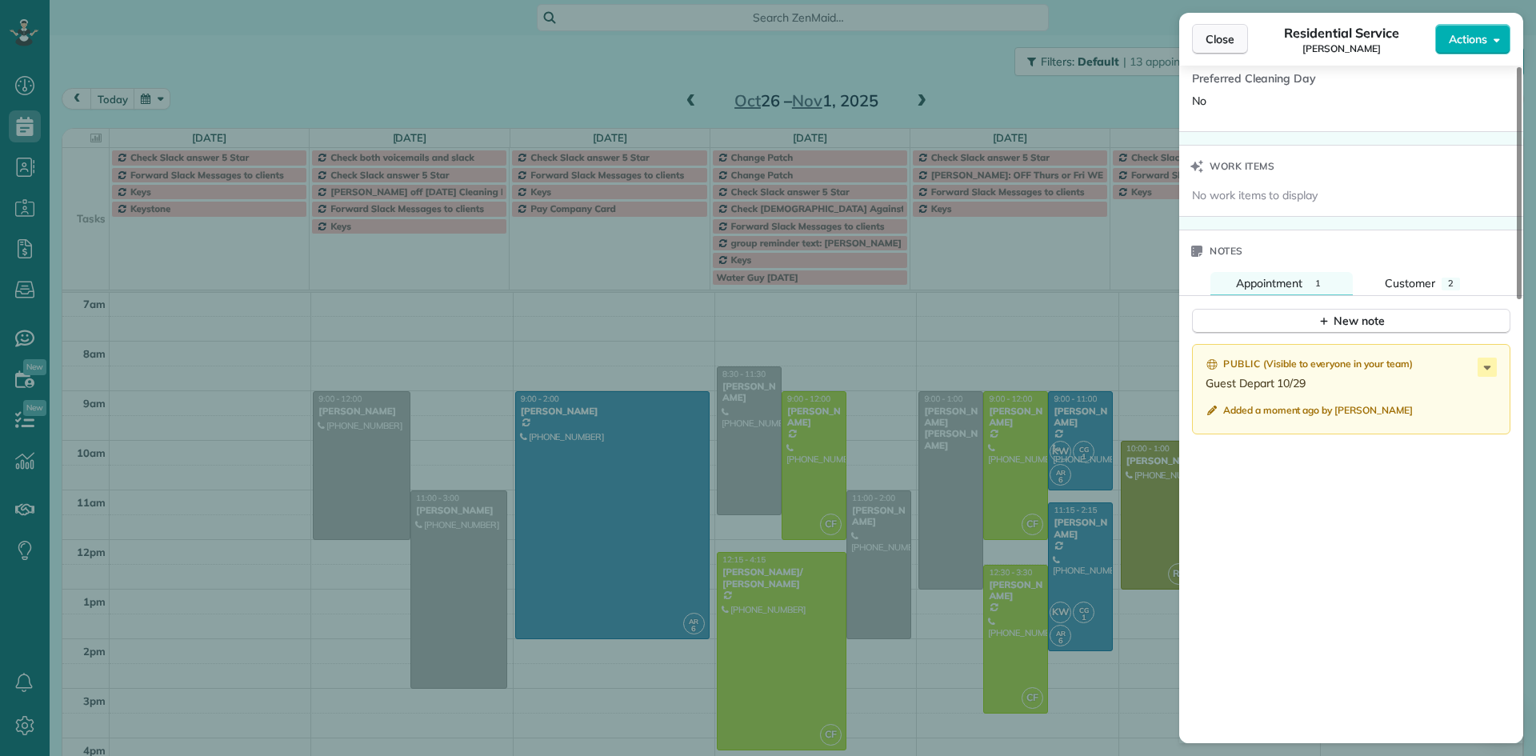
click at [1218, 43] on span "Close" at bounding box center [1220, 39] width 29 height 16
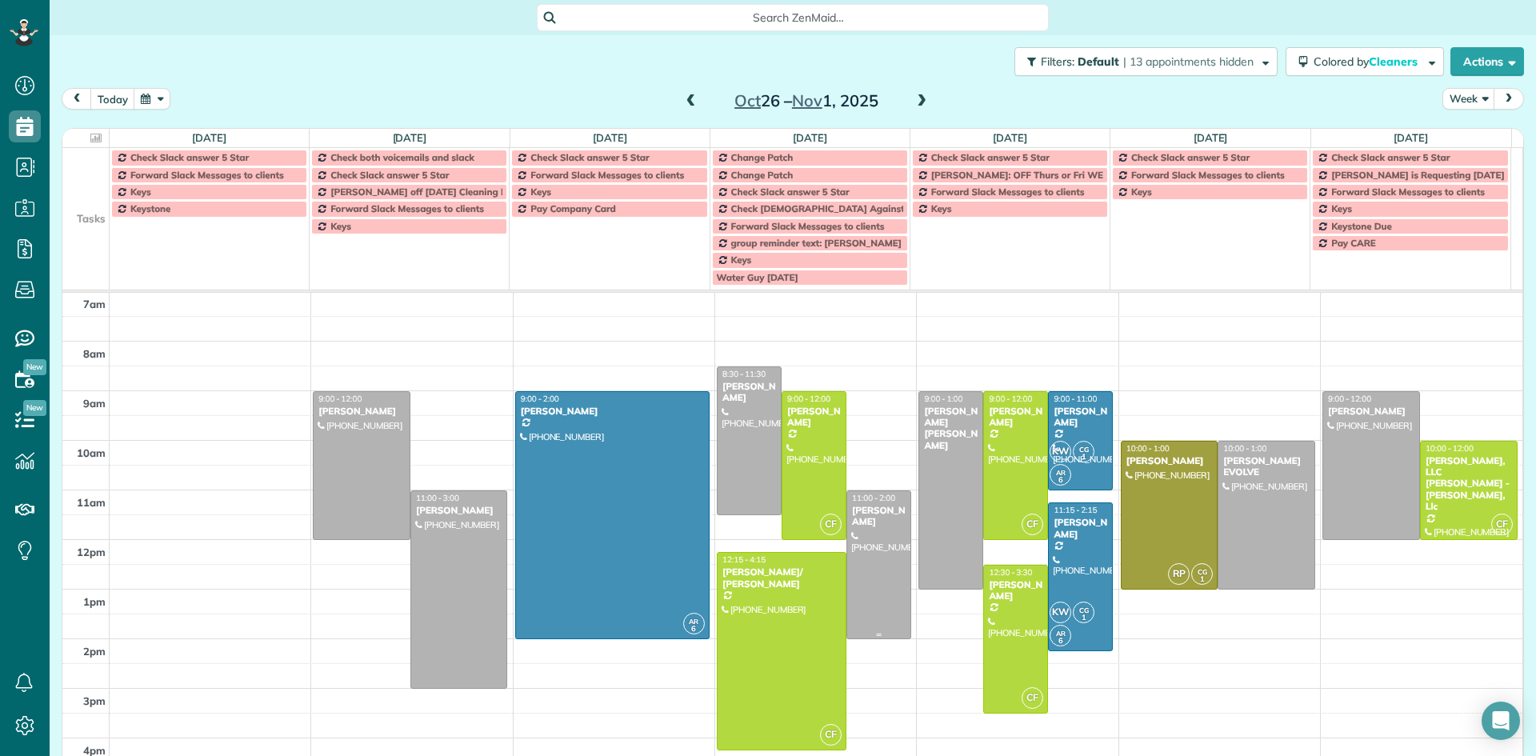
click at [869, 512] on div "[PERSON_NAME]" at bounding box center [878, 516] width 55 height 23
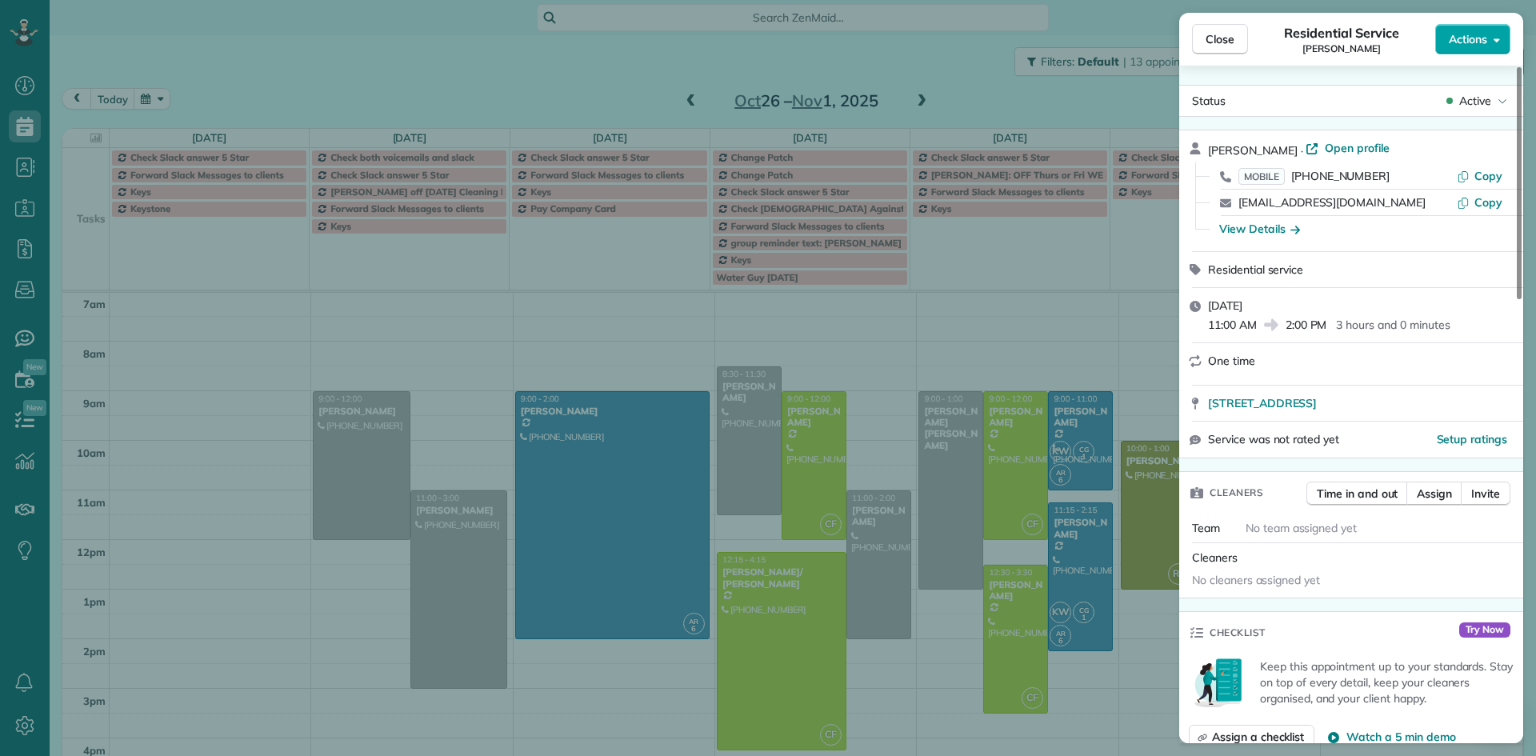
click at [1461, 38] on span "Actions" at bounding box center [1468, 39] width 38 height 16
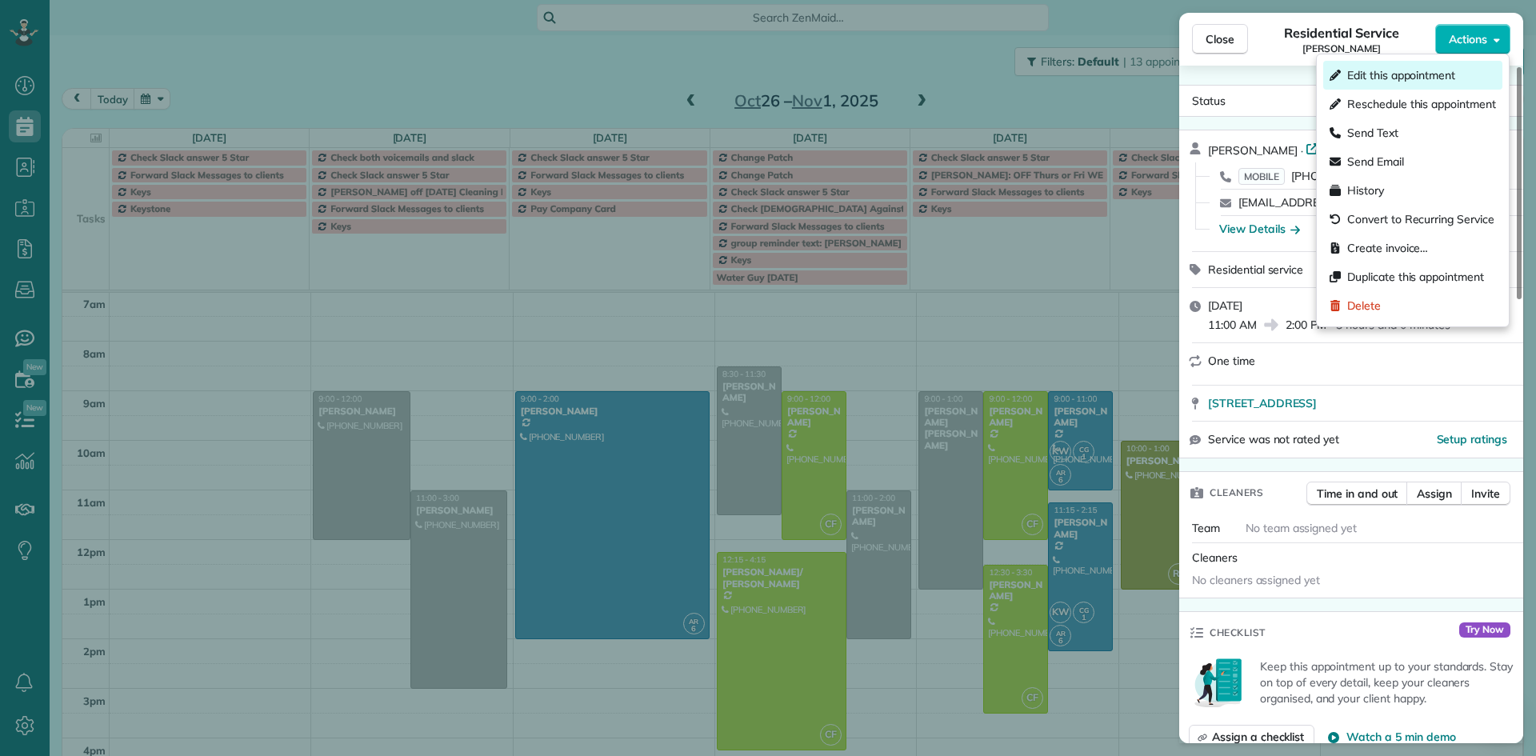
click at [1390, 80] on span "Edit this appointment" at bounding box center [1401, 75] width 108 height 16
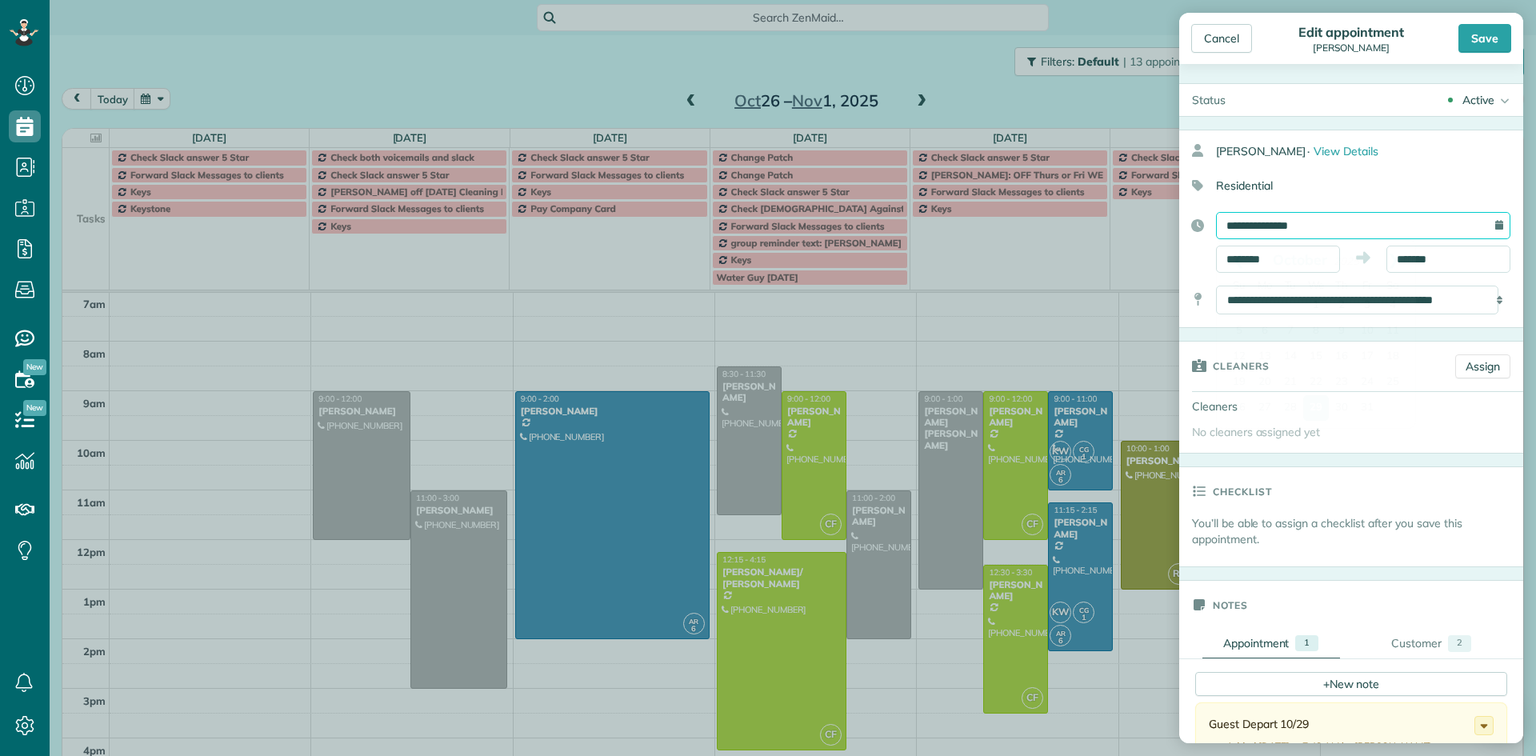
click at [1266, 220] on input "**********" at bounding box center [1363, 225] width 294 height 27
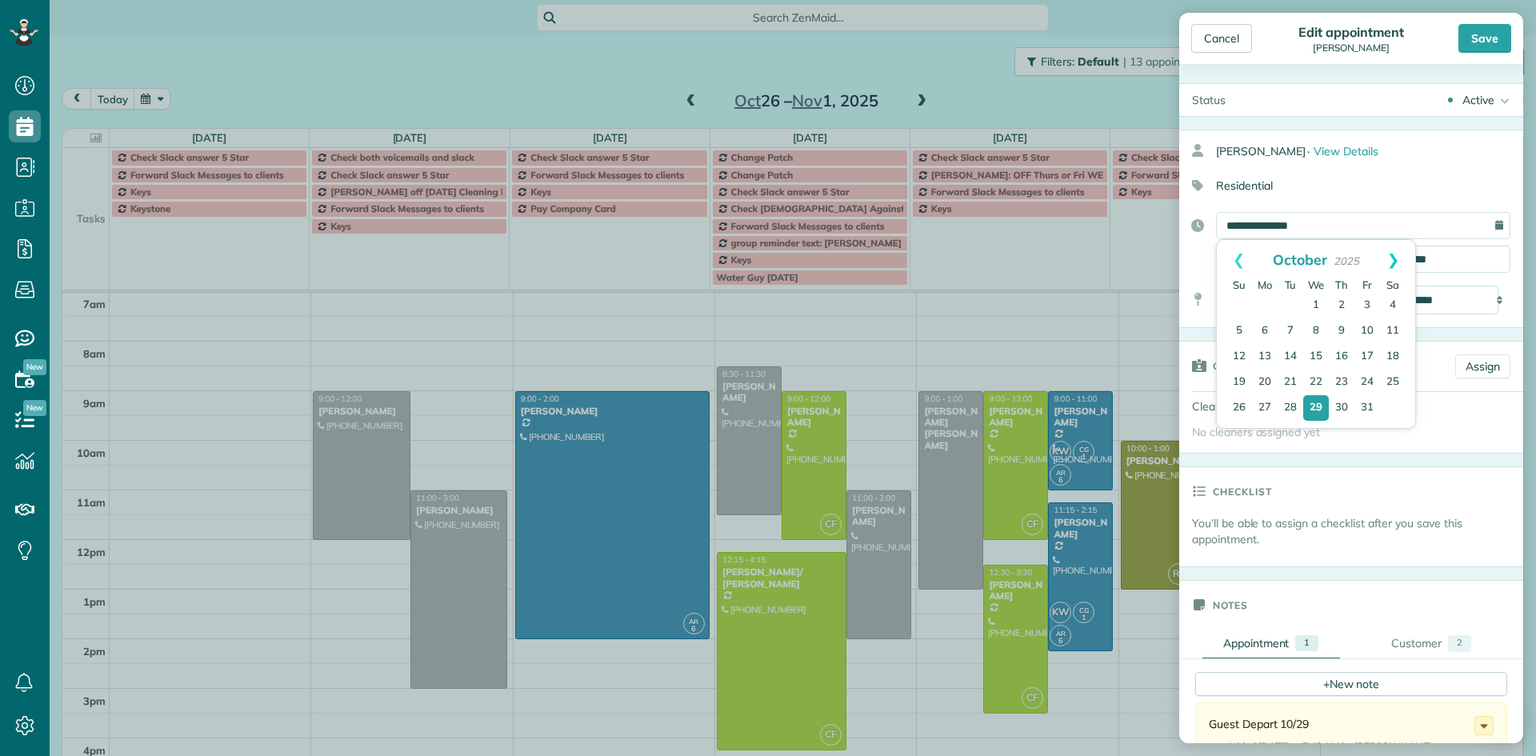
click at [1400, 260] on link "Next" at bounding box center [1393, 260] width 44 height 40
click at [1315, 326] on link "5" at bounding box center [1316, 331] width 26 height 26
type input "**********"
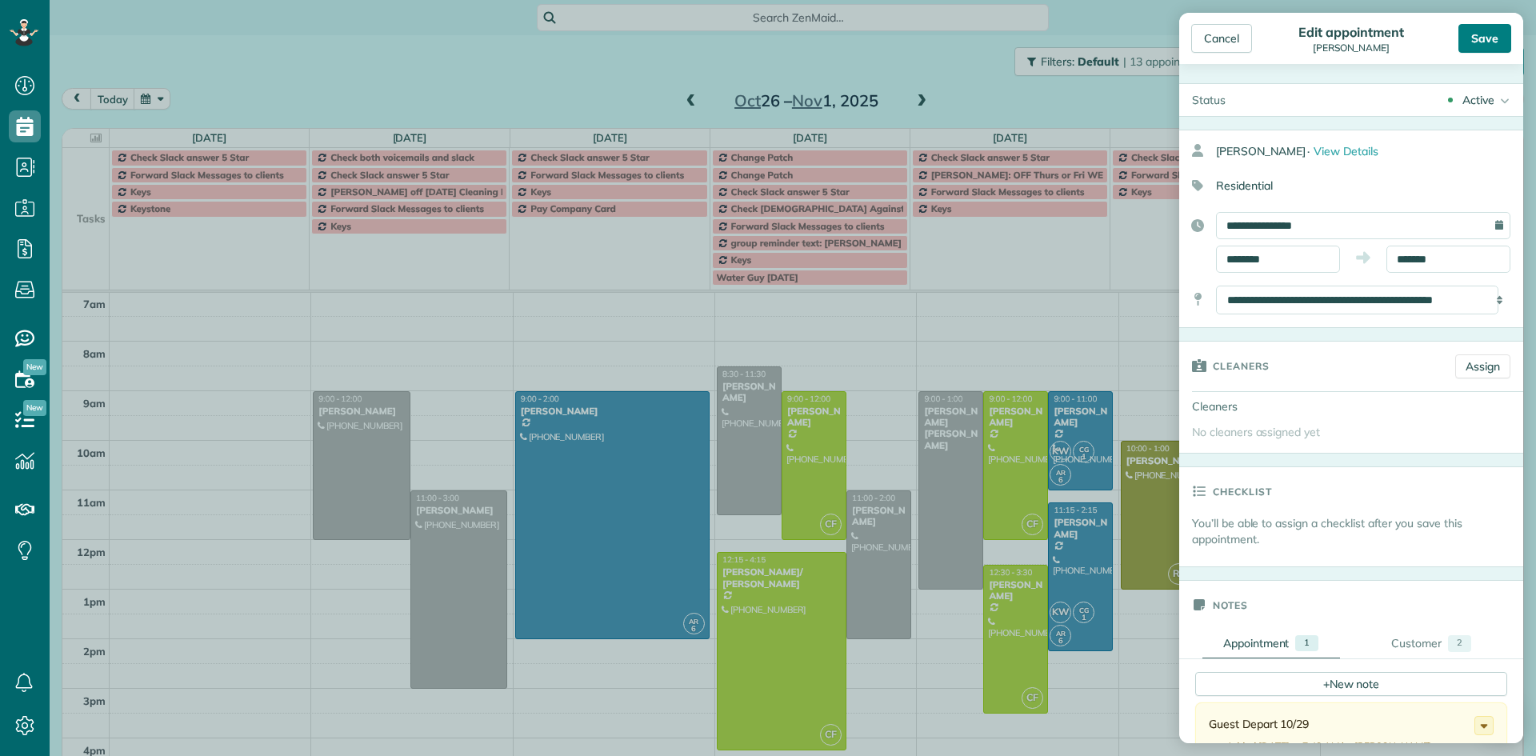
click at [1489, 44] on div "Save" at bounding box center [1485, 38] width 53 height 29
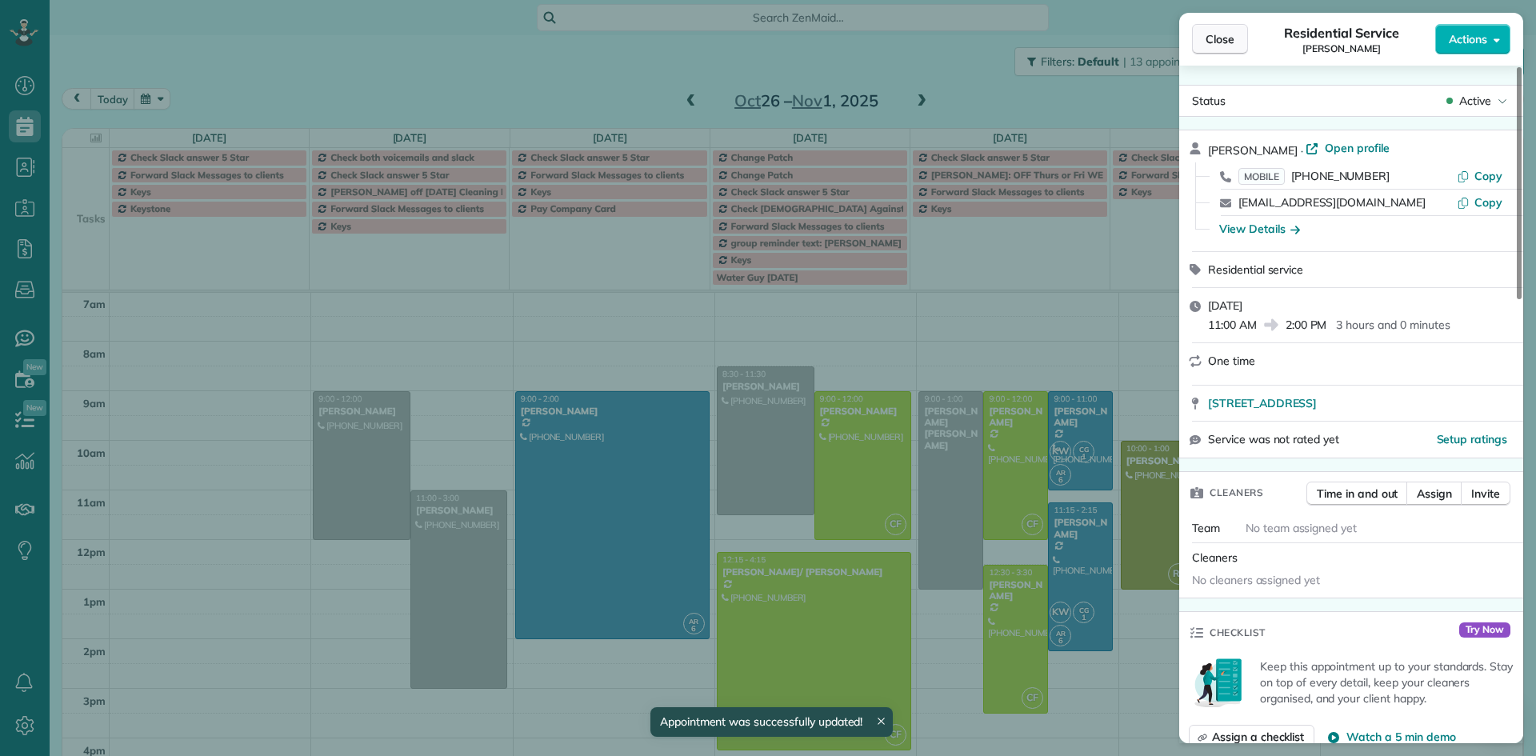
click at [1231, 43] on span "Close" at bounding box center [1220, 39] width 29 height 16
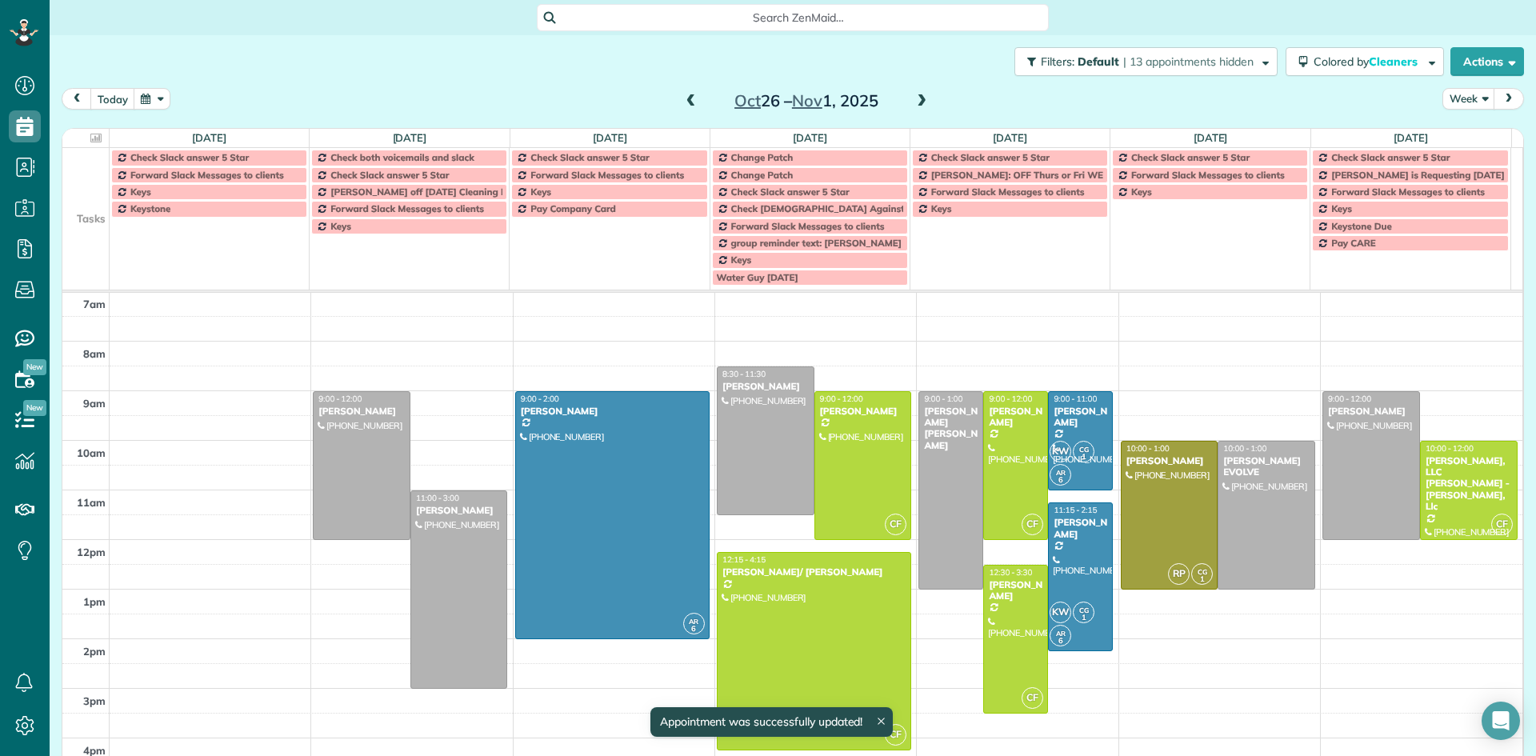
click at [919, 99] on span at bounding box center [922, 101] width 18 height 14
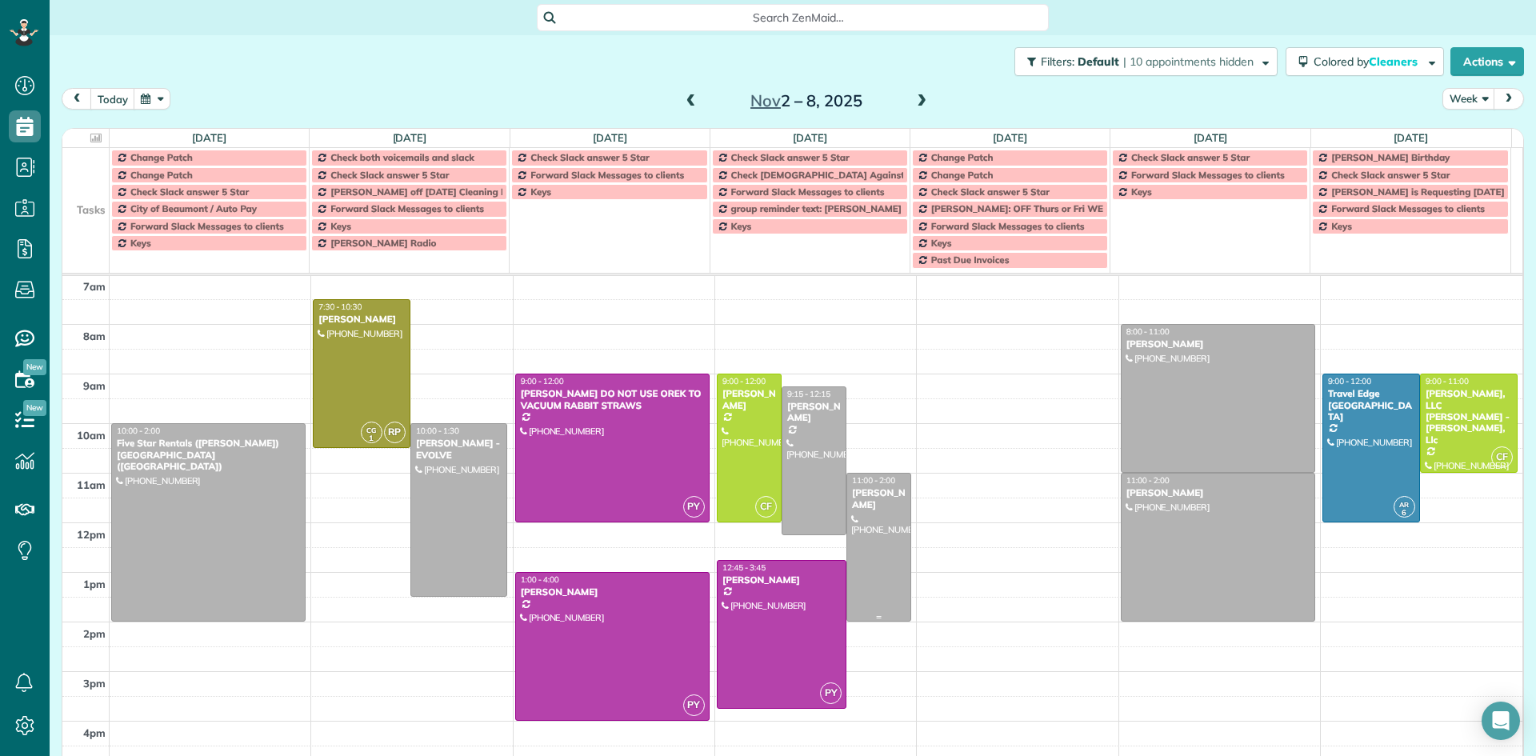
click at [858, 530] on div at bounding box center [878, 547] width 63 height 147
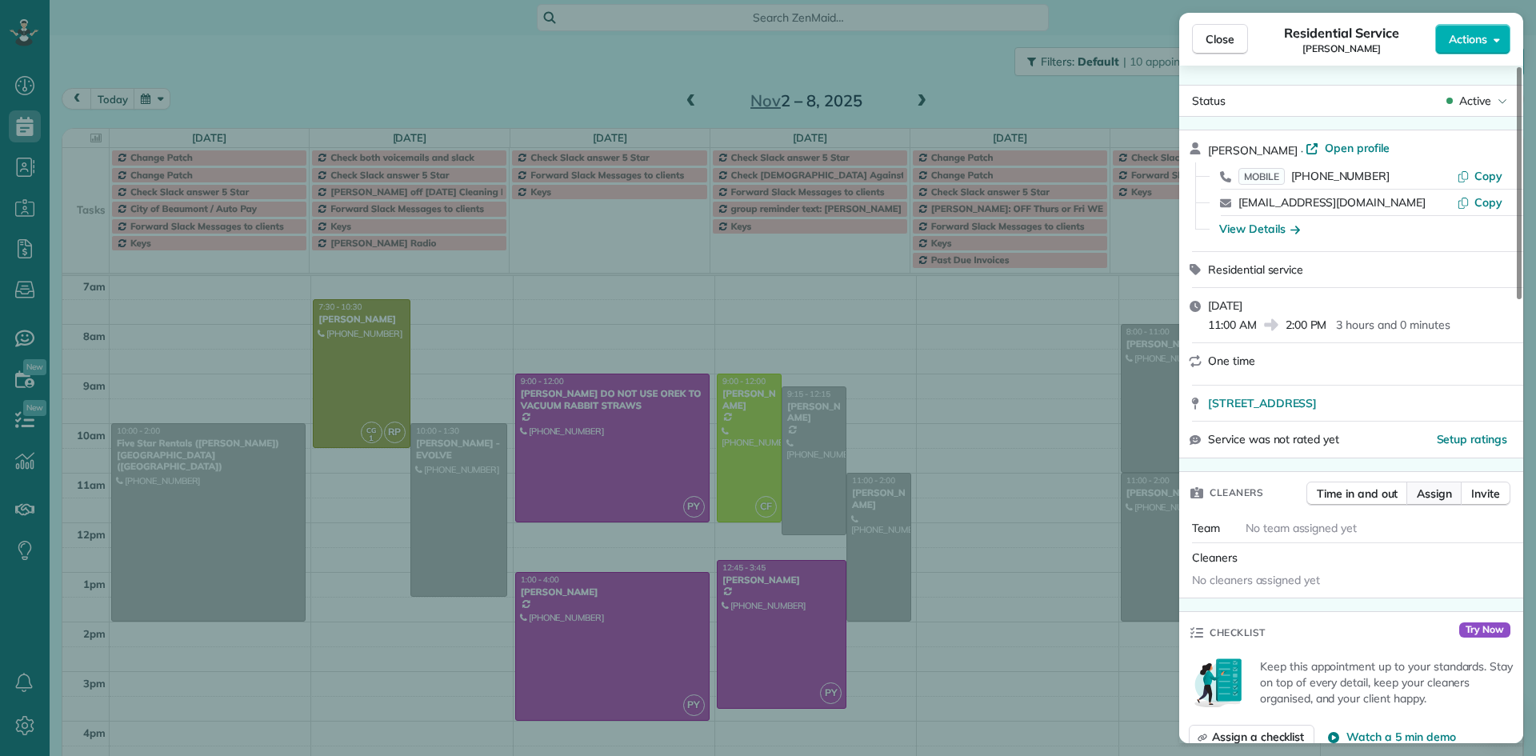
click at [1441, 494] on span "Assign" at bounding box center [1434, 494] width 35 height 16
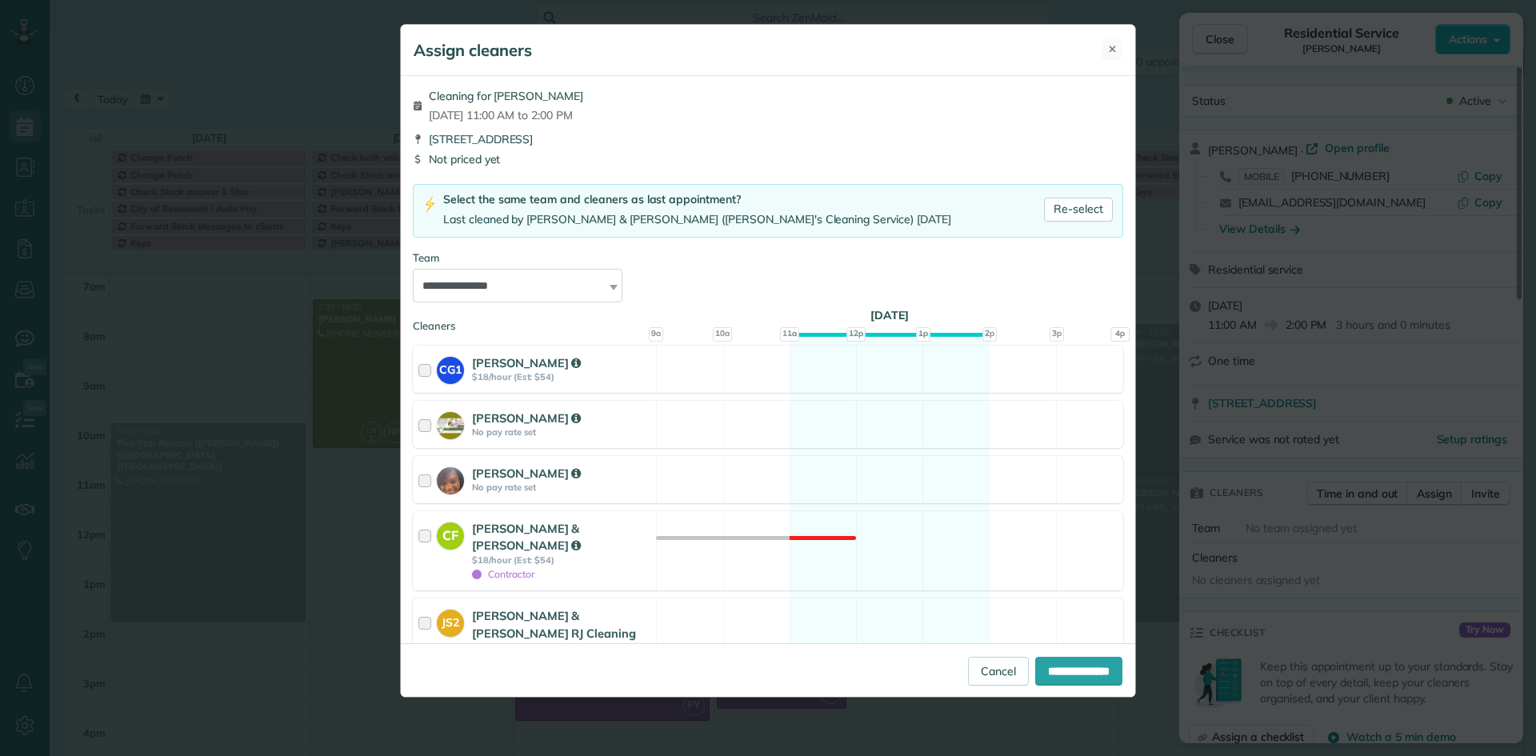
click at [1113, 53] on span "✕" at bounding box center [1112, 49] width 9 height 15
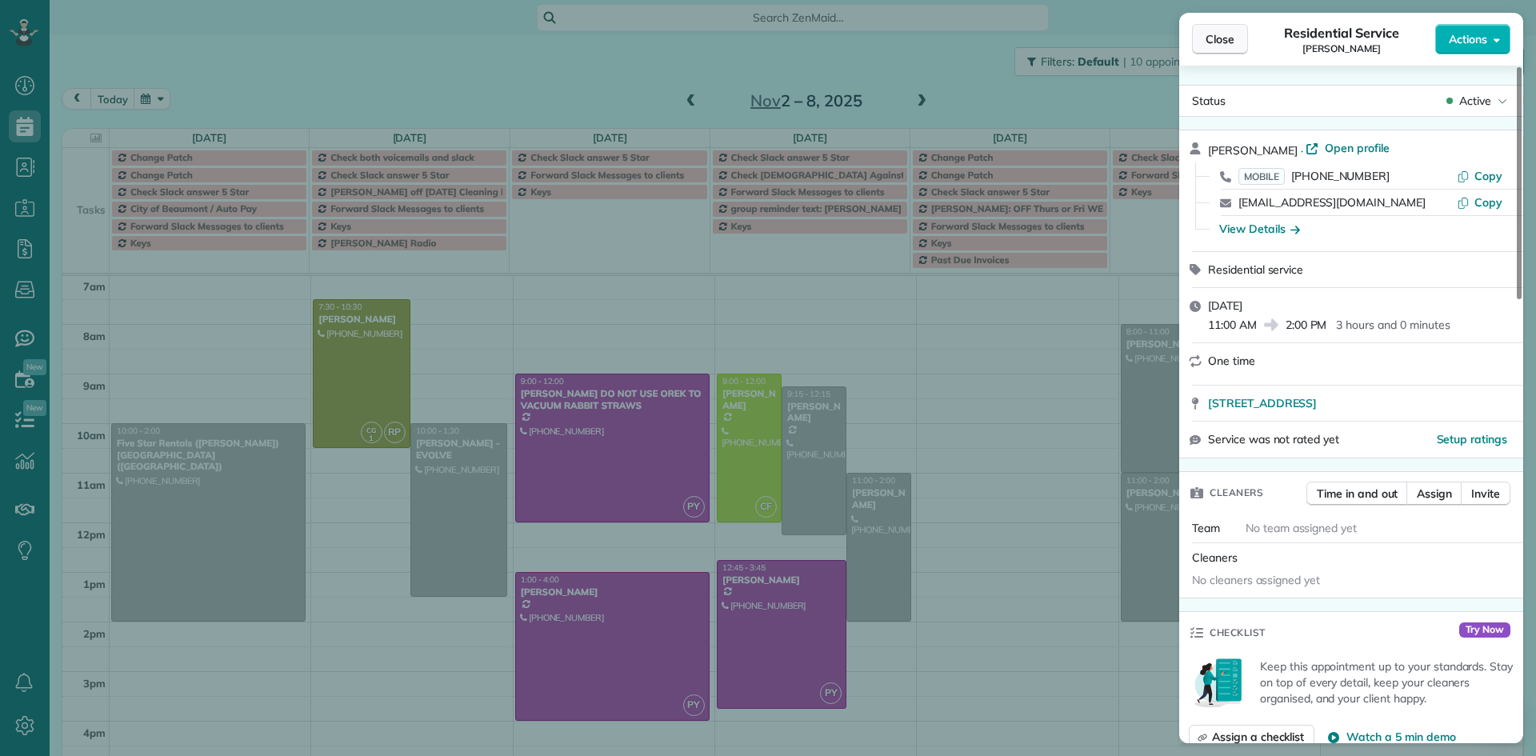
click at [1234, 44] on span "Close" at bounding box center [1220, 39] width 29 height 16
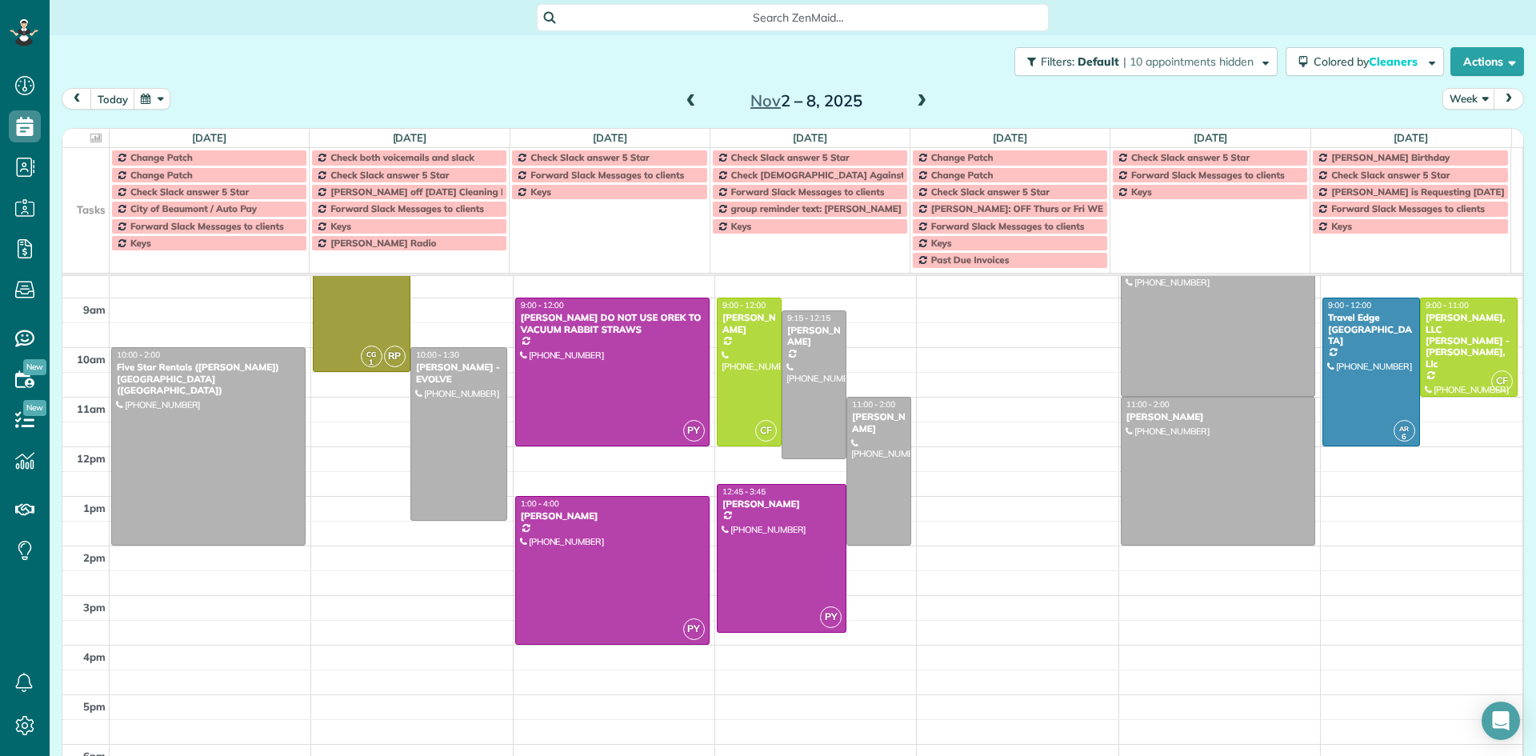
scroll to position [167, 0]
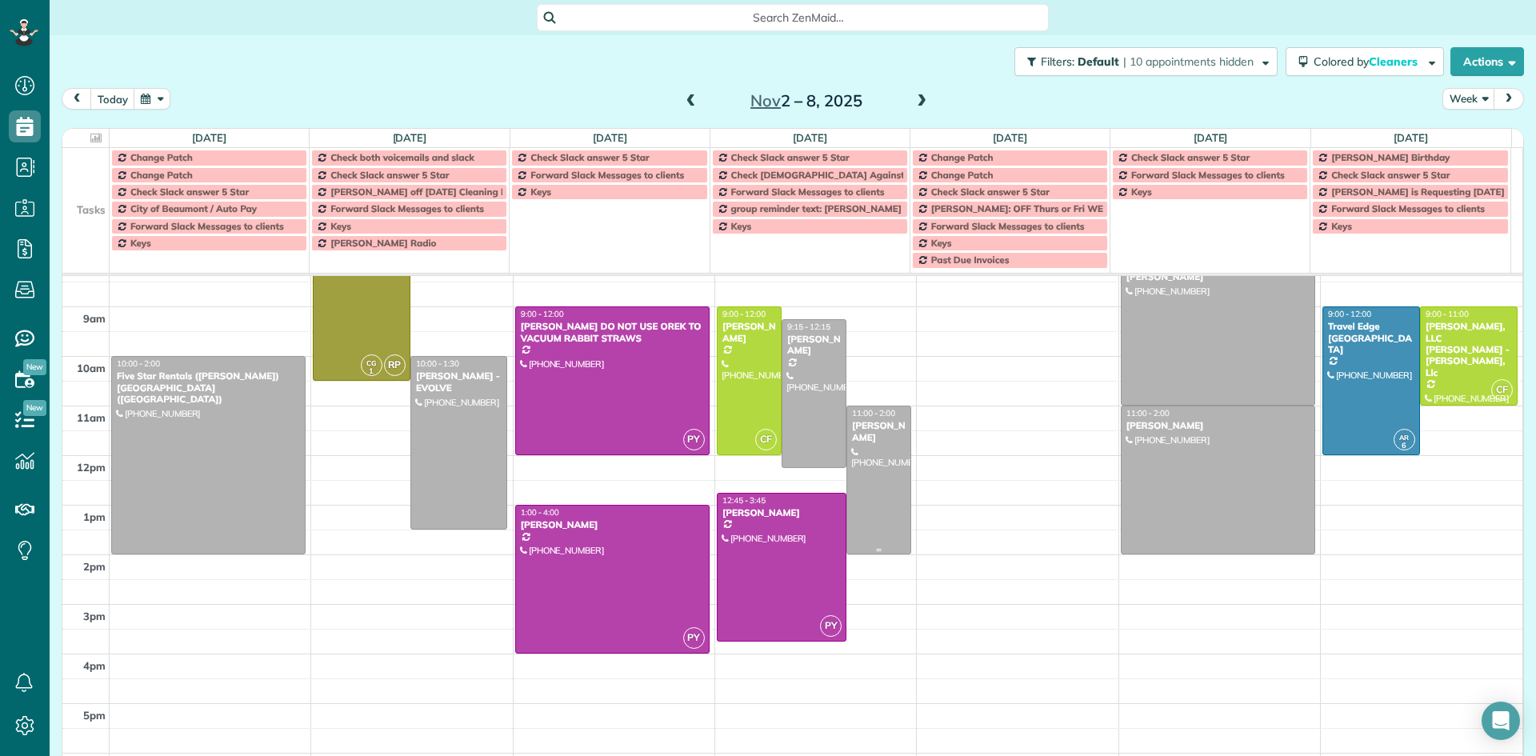
click at [861, 501] on div at bounding box center [878, 479] width 63 height 147
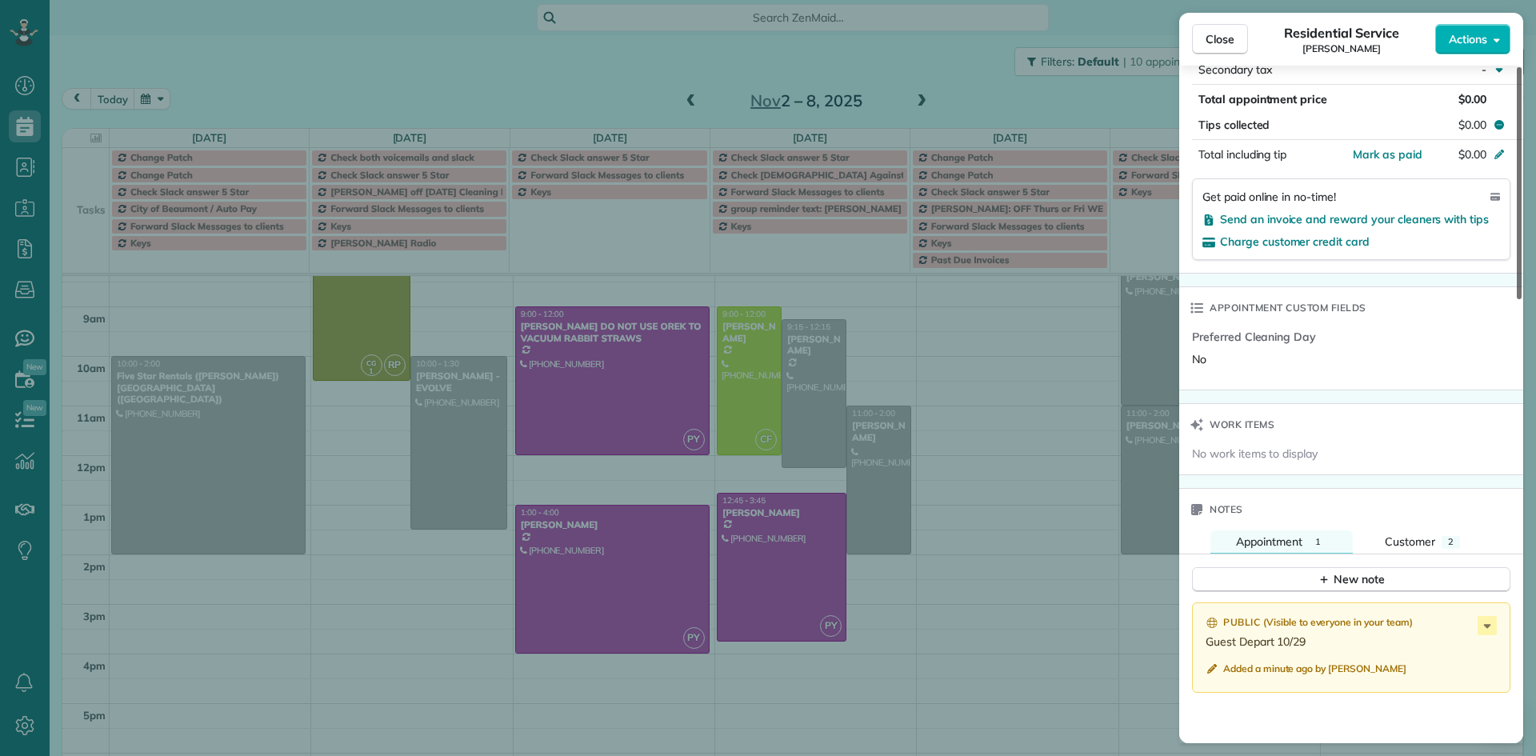
scroll to position [947, 0]
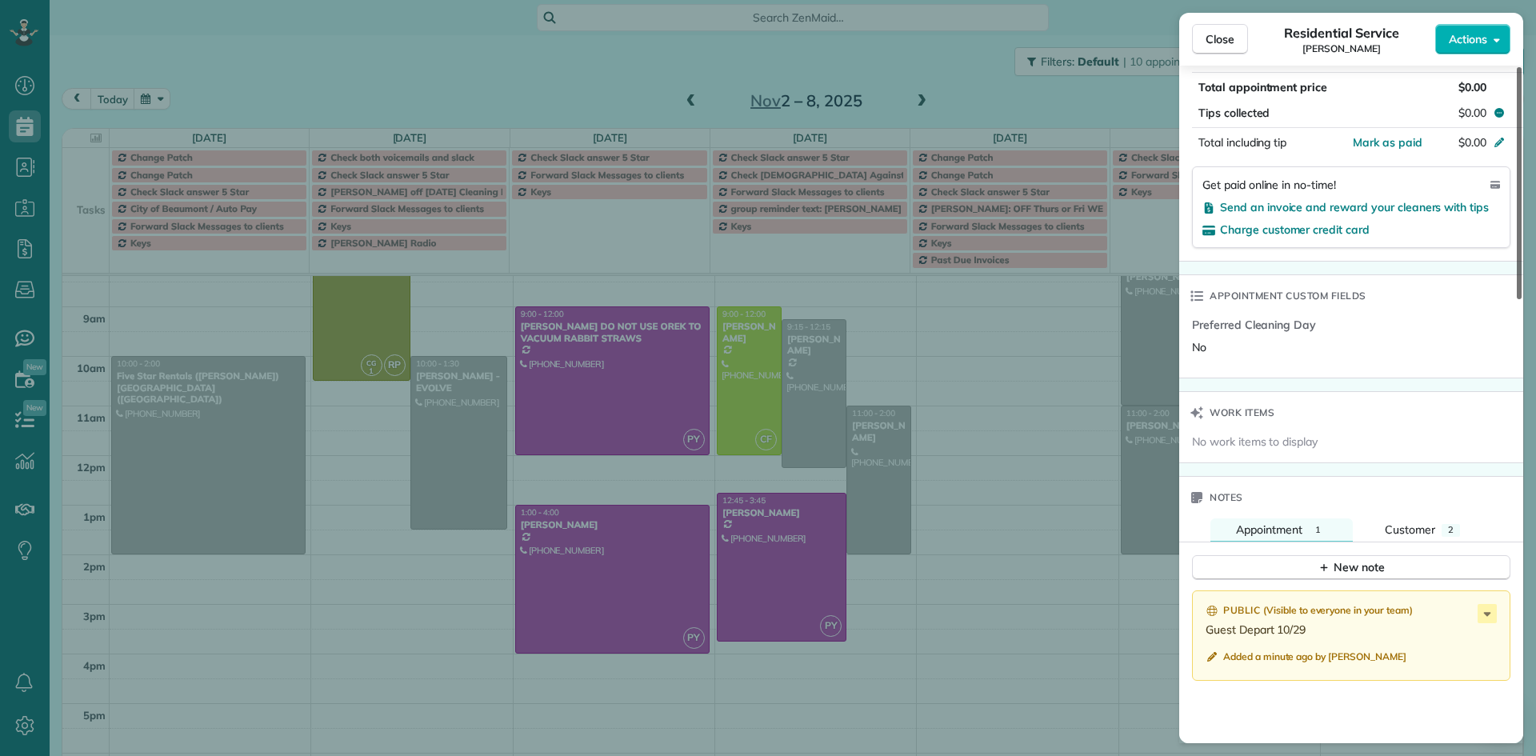
drag, startPoint x: 1522, startPoint y: 333, endPoint x: 1491, endPoint y: 602, distance: 270.6
click at [1517, 299] on div at bounding box center [1519, 183] width 5 height 232
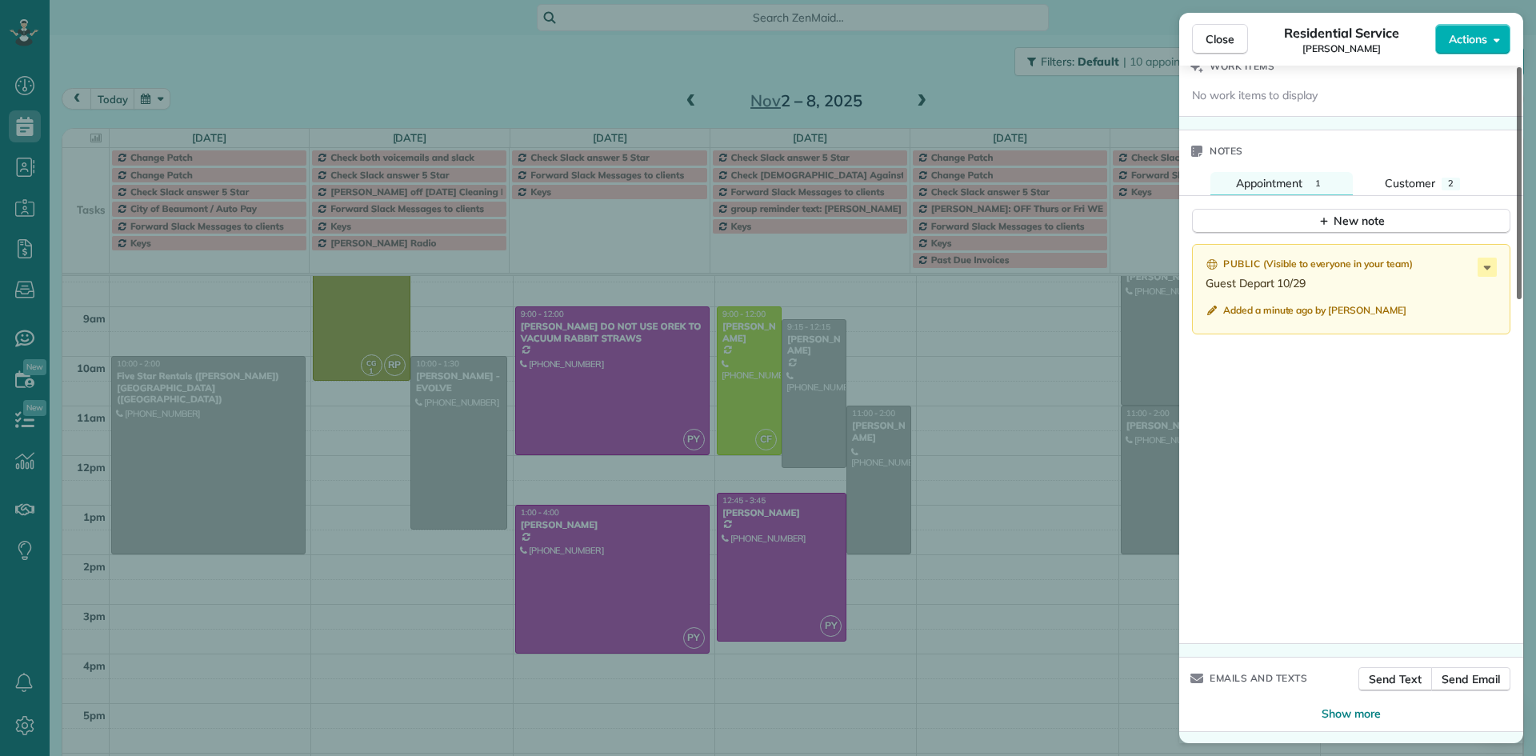
scroll to position [1295, 0]
drag, startPoint x: 1517, startPoint y: 463, endPoint x: 1509, endPoint y: 602, distance: 138.7
click at [1517, 299] on div at bounding box center [1519, 183] width 5 height 232
click at [1486, 263] on icon at bounding box center [1487, 265] width 19 height 19
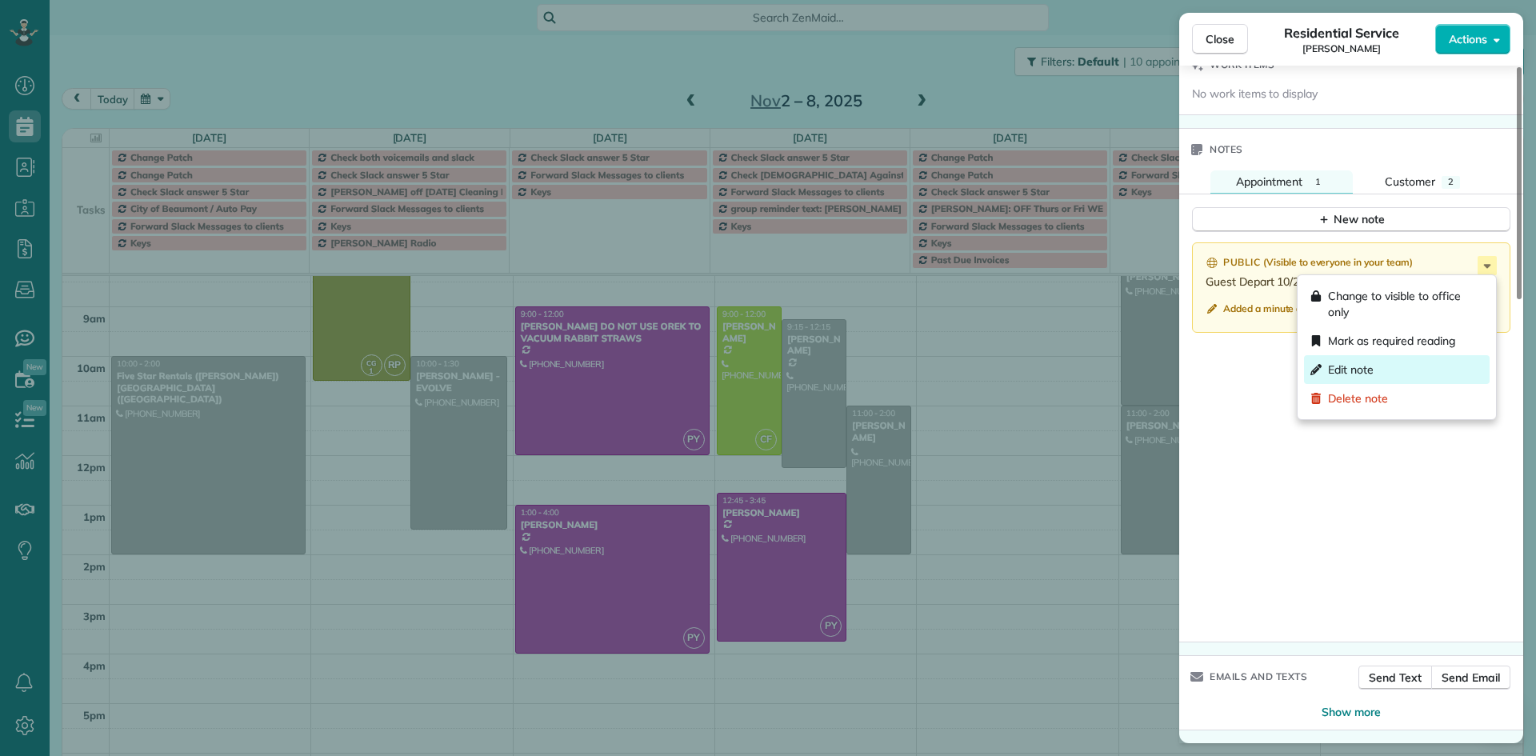
click at [1358, 367] on span "Edit note" at bounding box center [1351, 370] width 46 height 16
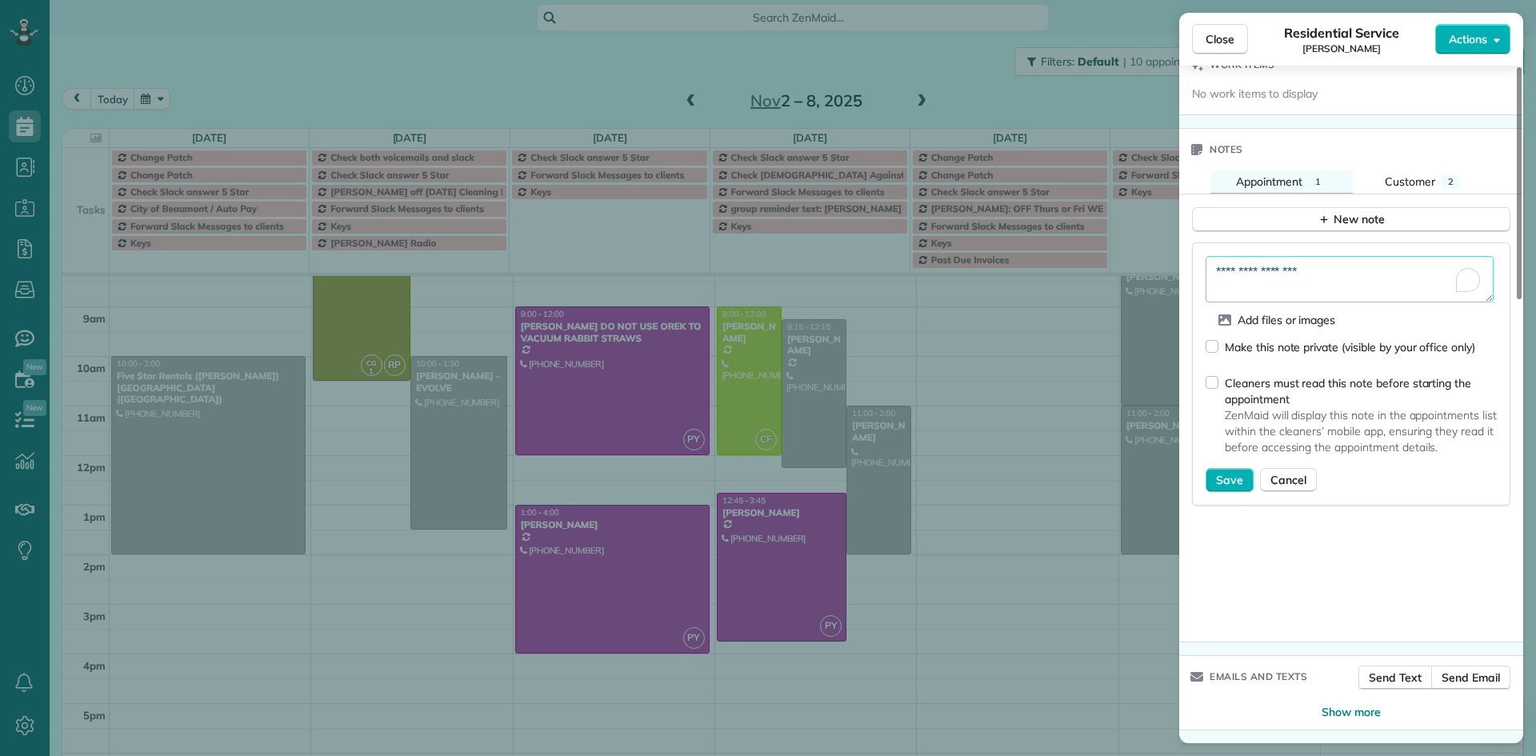
click at [1327, 274] on textarea "**********" at bounding box center [1350, 279] width 288 height 46
type textarea "**********"
click at [1220, 482] on span "Save" at bounding box center [1229, 480] width 27 height 16
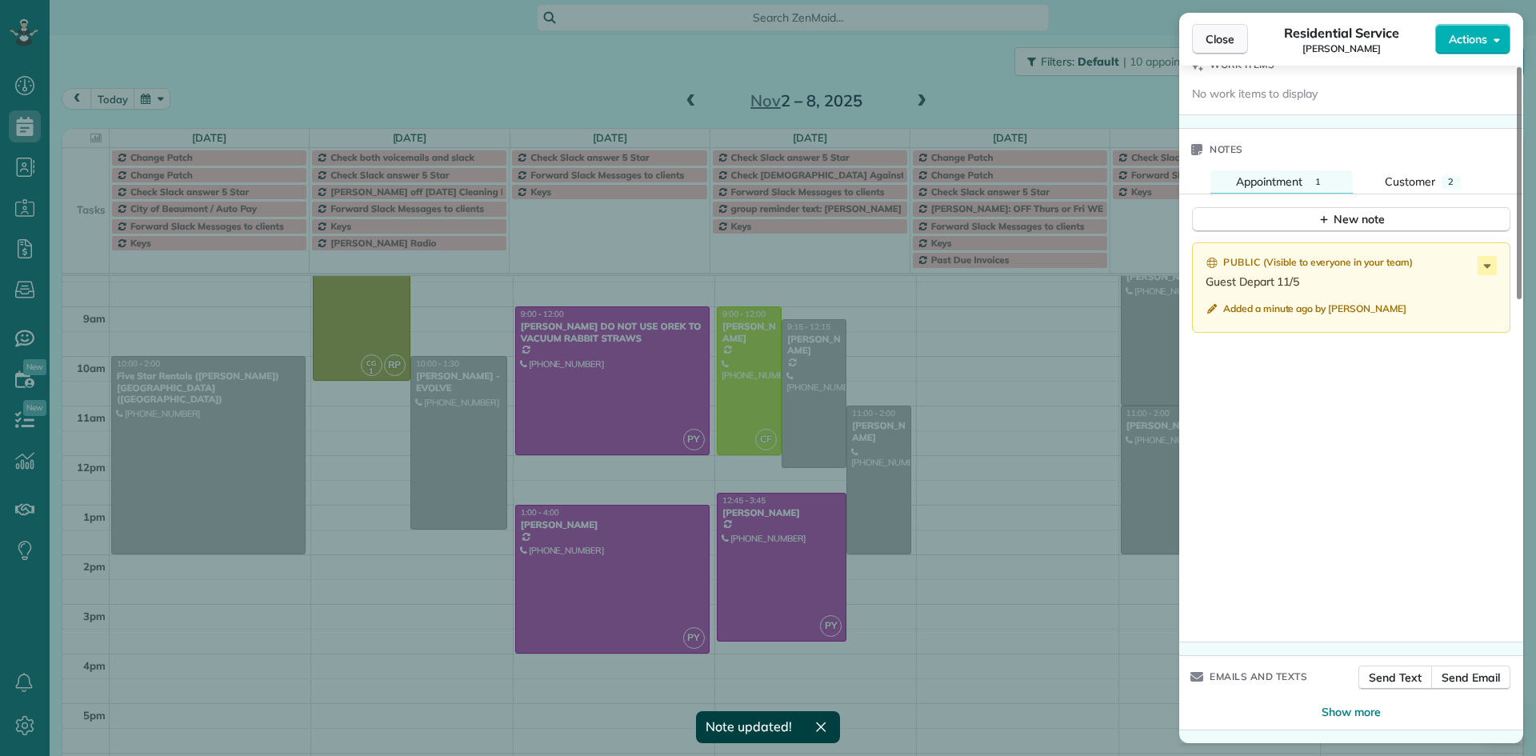
click at [1231, 38] on span "Close" at bounding box center [1220, 39] width 29 height 16
